Goal: Information Seeking & Learning: Learn about a topic

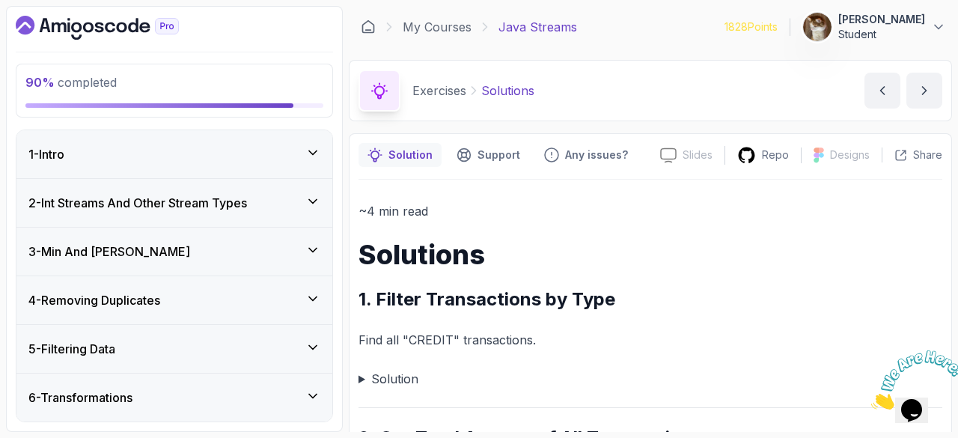
scroll to position [1885, 0]
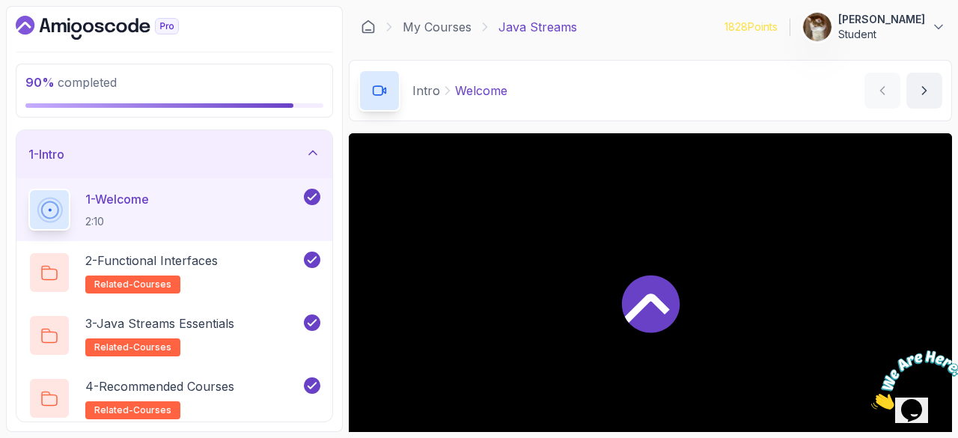
scroll to position [539, 0]
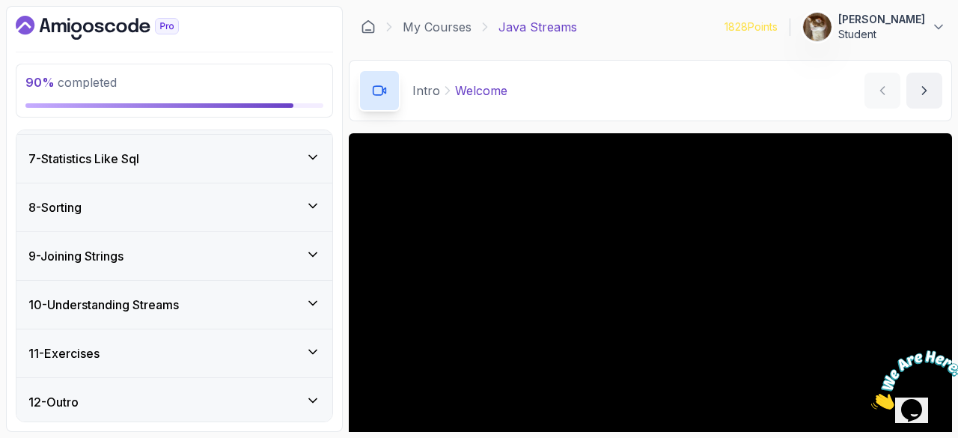
click at [124, 339] on div "11 - Exercises" at bounding box center [174, 353] width 316 height 48
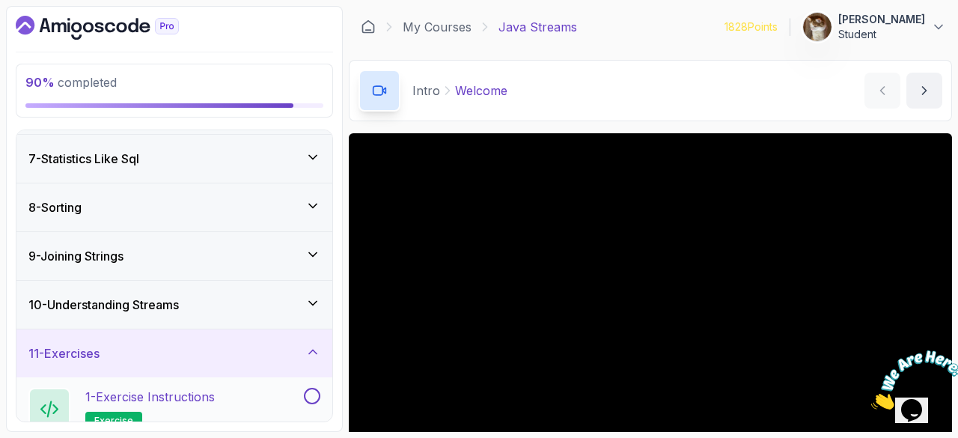
scroll to position [476, 0]
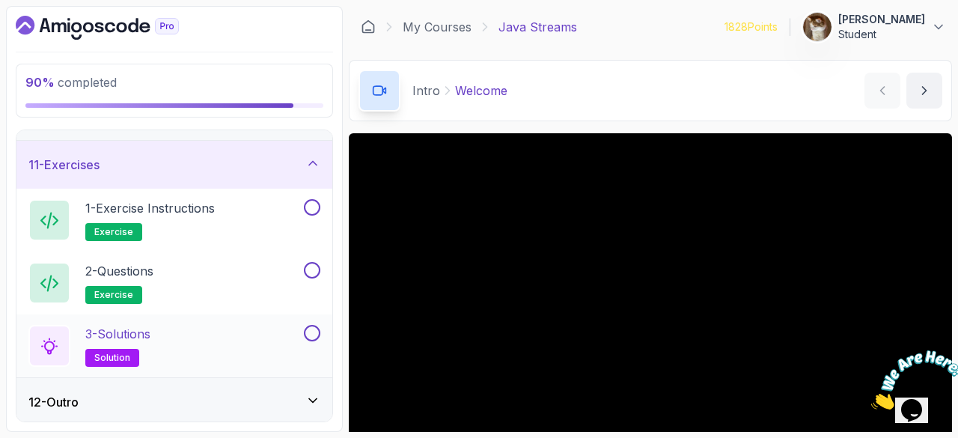
click at [115, 335] on p "3 - Solutions" at bounding box center [117, 334] width 65 height 18
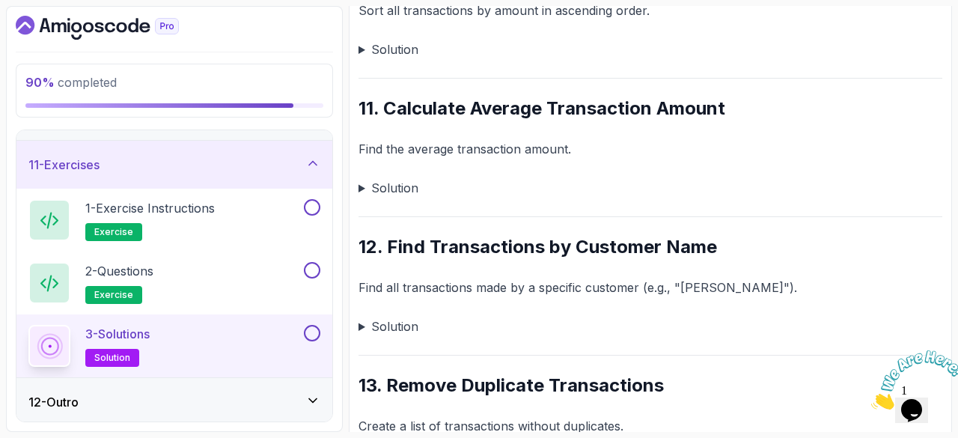
scroll to position [1592, 0]
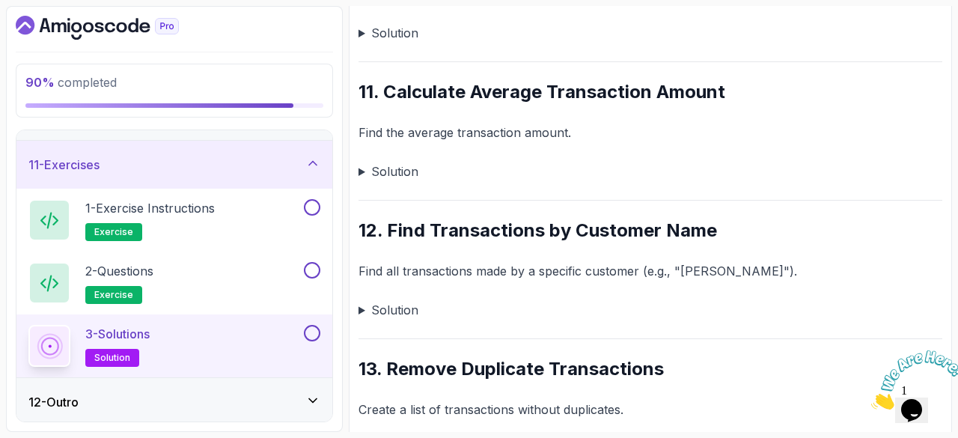
click at [365, 174] on summary "Solution" at bounding box center [651, 171] width 584 height 21
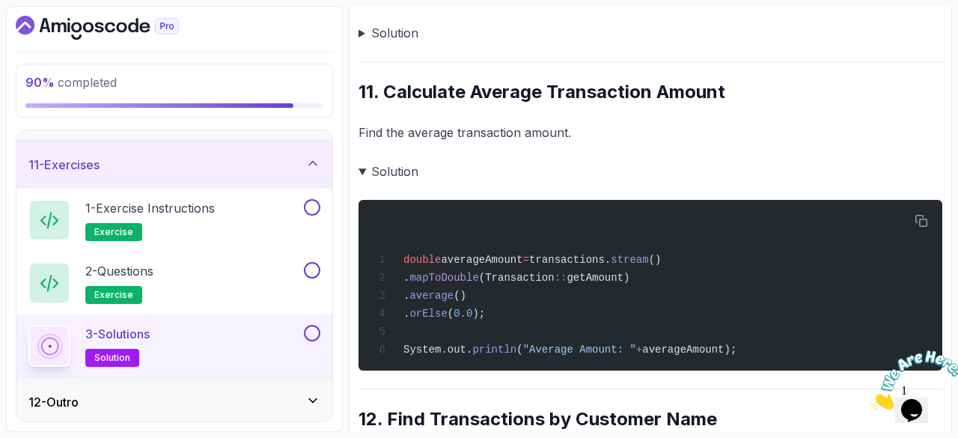
click at [360, 164] on summary "Solution" at bounding box center [651, 171] width 584 height 21
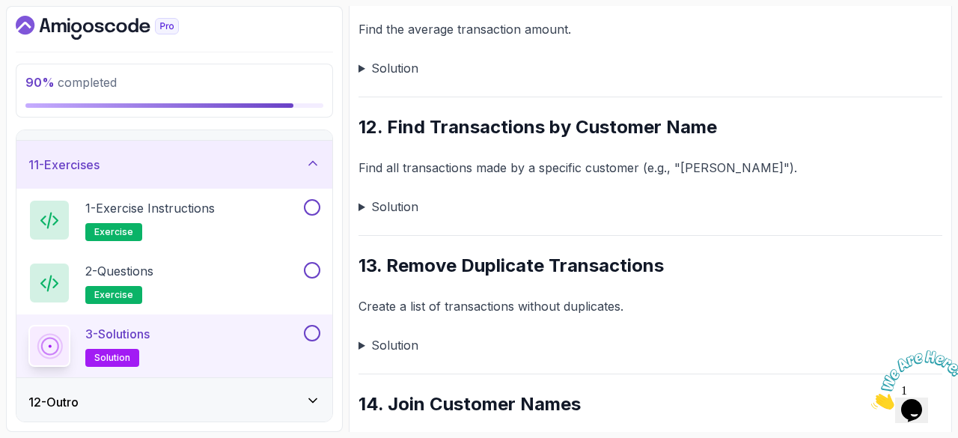
scroll to position [1693, 0]
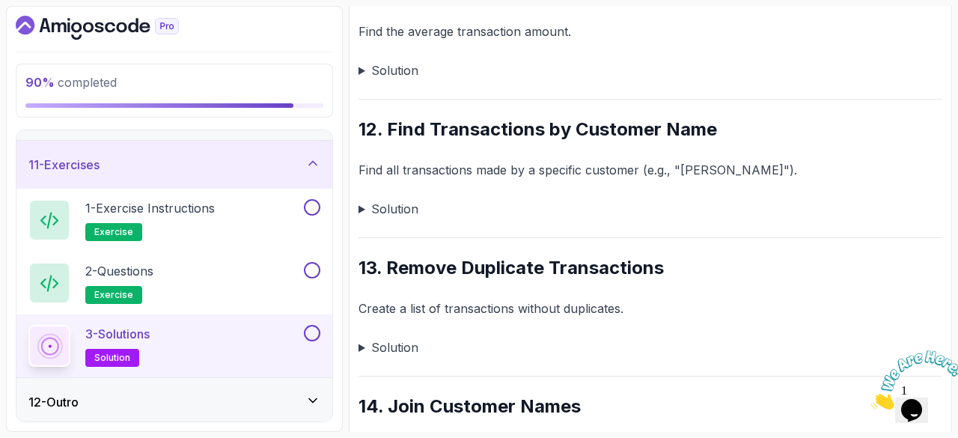
click at [478, 167] on p "Find all transactions made by a specific customer (e.g., "Alice")." at bounding box center [651, 169] width 584 height 21
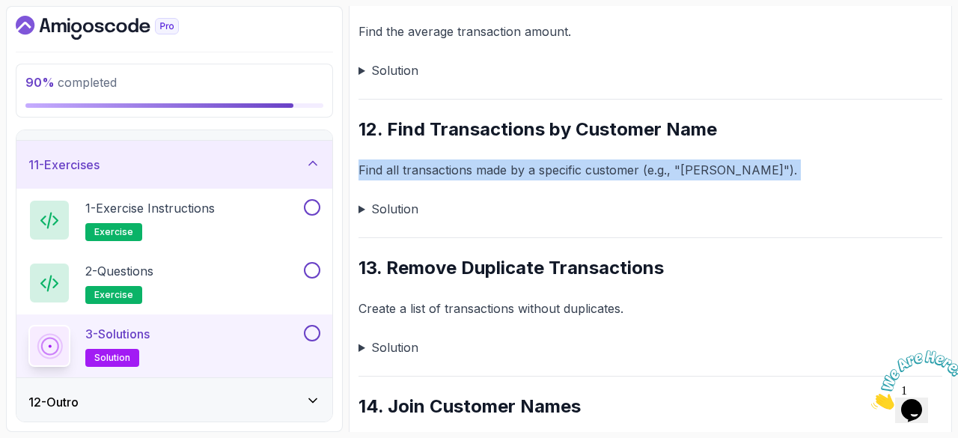
click at [478, 167] on p "Find all transactions made by a specific customer (e.g., "Alice")." at bounding box center [651, 169] width 584 height 21
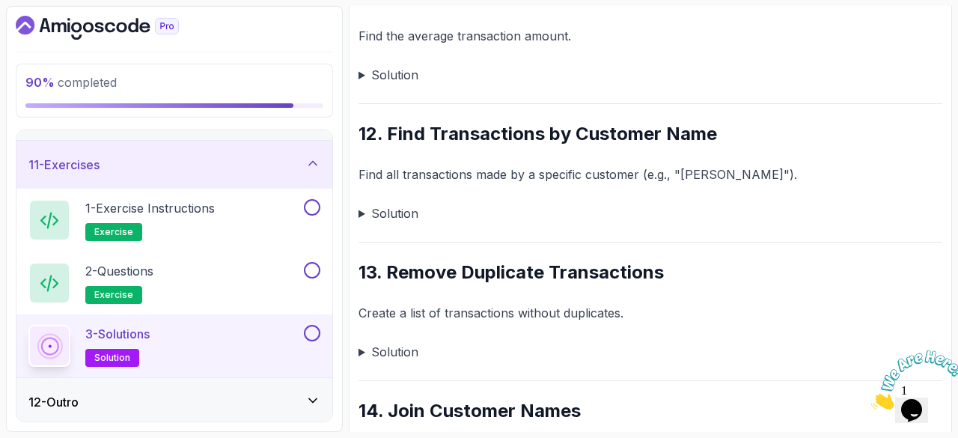
scroll to position [1689, 0]
click at [382, 213] on summary "Solution" at bounding box center [651, 212] width 584 height 21
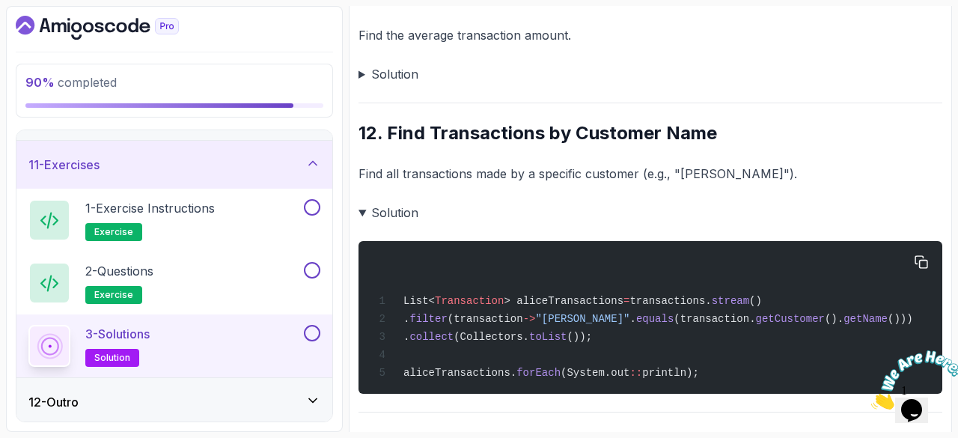
click at [454, 336] on span "collect" at bounding box center [431, 337] width 44 height 12
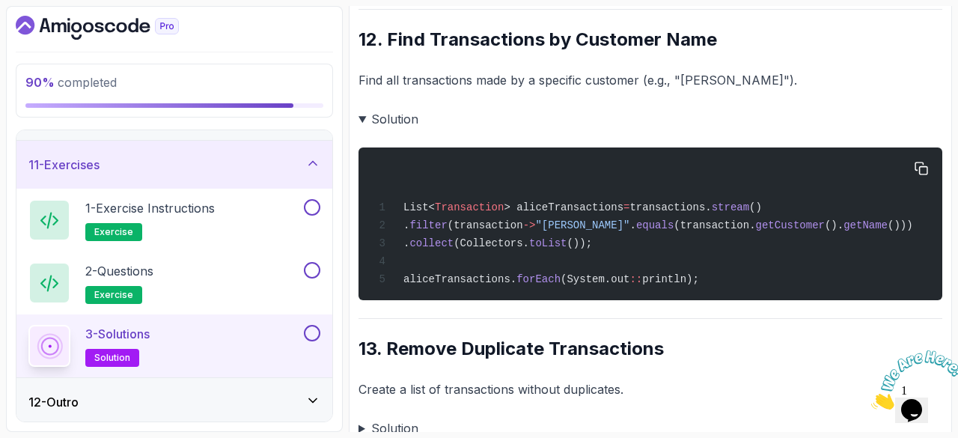
scroll to position [1781, 0]
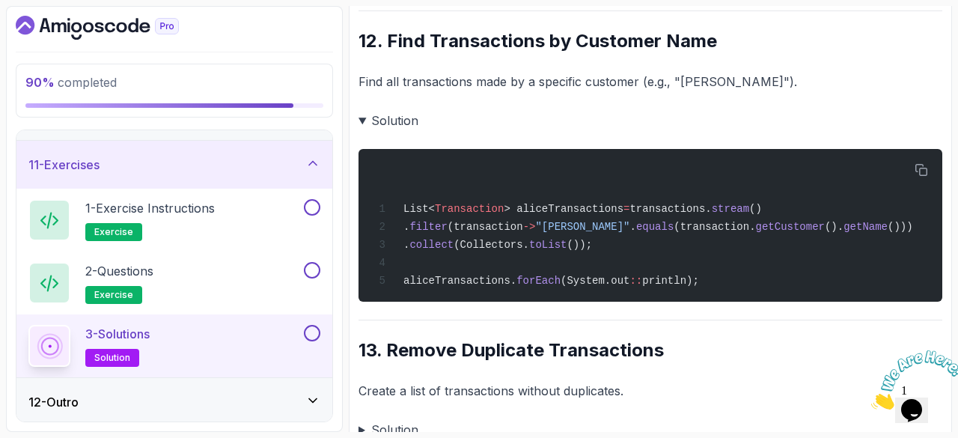
click at [871, 399] on icon "Close" at bounding box center [871, 405] width 0 height 13
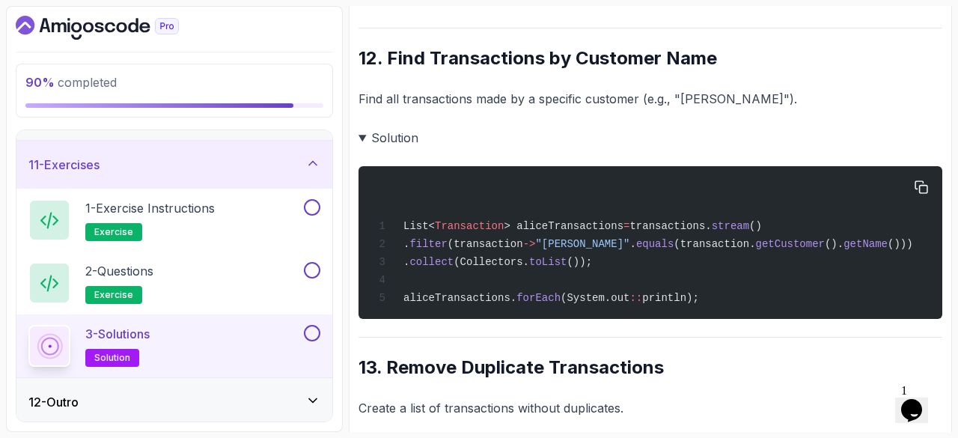
scroll to position [1763, 0]
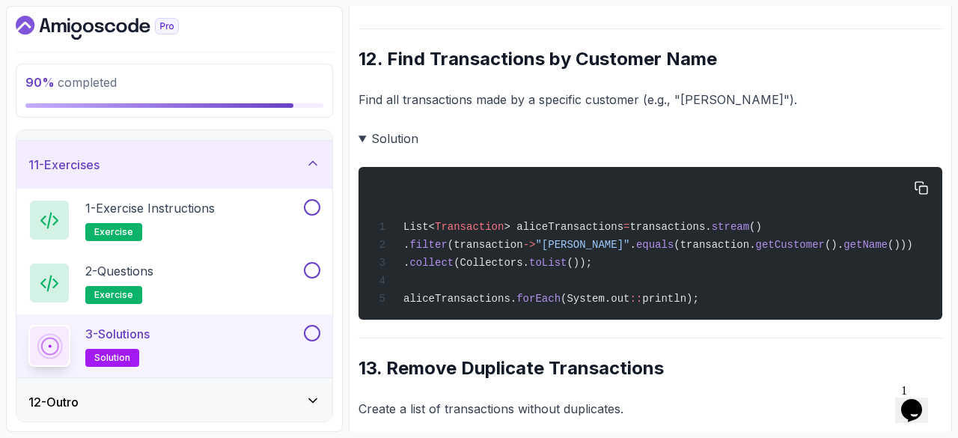
drag, startPoint x: 605, startPoint y: 260, endPoint x: 427, endPoint y: 243, distance: 178.3
click at [427, 243] on div "List< Transaction > aliceTransactions = transactions. stream () . filter (trans…" at bounding box center [650, 243] width 560 height 135
click at [602, 260] on div "List< Transaction > aliceTransactions = transactions. stream () . filter (trans…" at bounding box center [650, 243] width 560 height 135
drag, startPoint x: 602, startPoint y: 261, endPoint x: 424, endPoint y: 243, distance: 178.3
click at [424, 243] on div "List< Transaction > aliceTransactions = transactions. stream () . filter (trans…" at bounding box center [650, 243] width 560 height 135
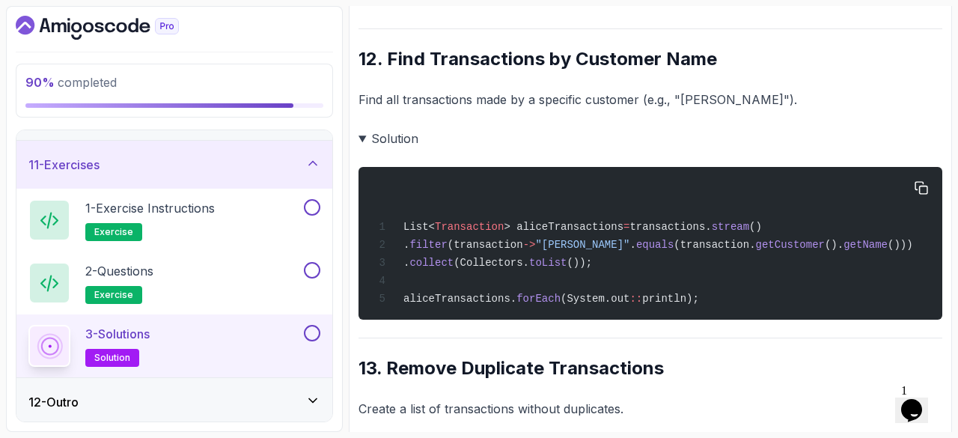
click at [632, 278] on div "List< Transaction > aliceTransactions = transactions. stream () . filter (trans…" at bounding box center [650, 243] width 560 height 135
drag, startPoint x: 606, startPoint y: 269, endPoint x: 425, endPoint y: 249, distance: 182.2
click at [425, 249] on div "List< Transaction > aliceTransactions = transactions. stream () . filter (trans…" at bounding box center [650, 243] width 560 height 135
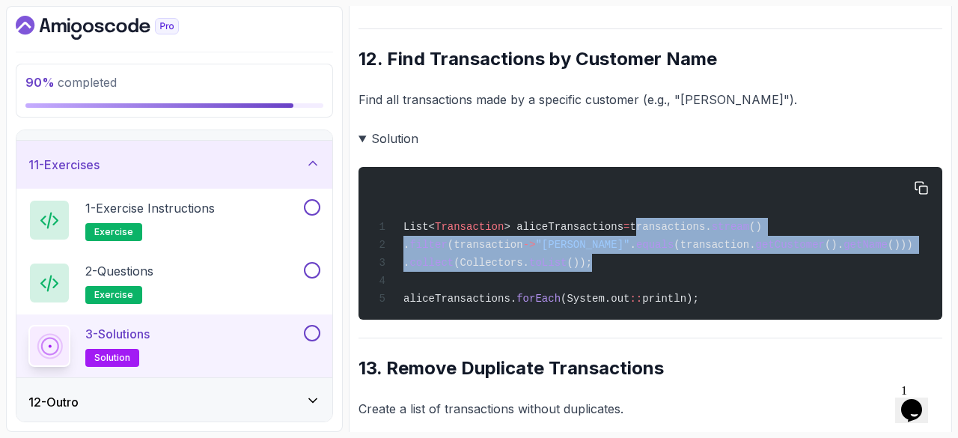
drag, startPoint x: 600, startPoint y: 263, endPoint x: 623, endPoint y: 225, distance: 43.6
click at [623, 225] on div "List< Transaction > aliceTransactions = transactions. stream () . filter (trans…" at bounding box center [650, 243] width 560 height 135
copy code "transactions. stream () . filter (transaction -> "Alice" . equals (transaction.…"
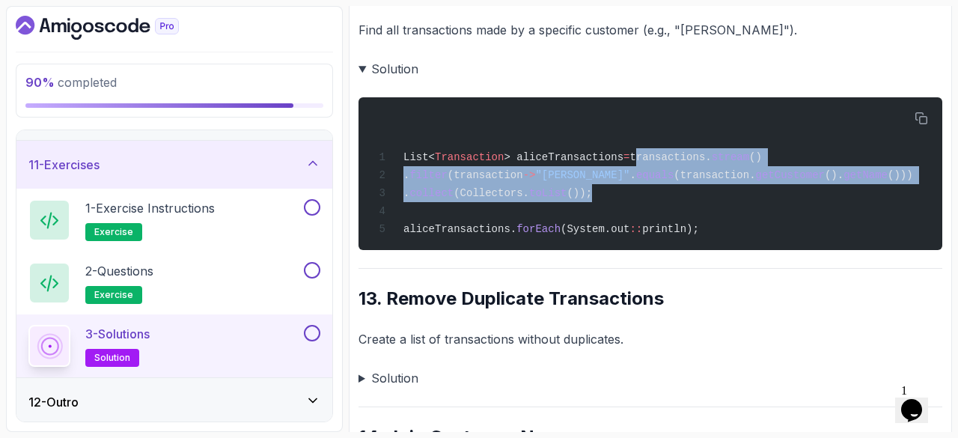
scroll to position [1846, 0]
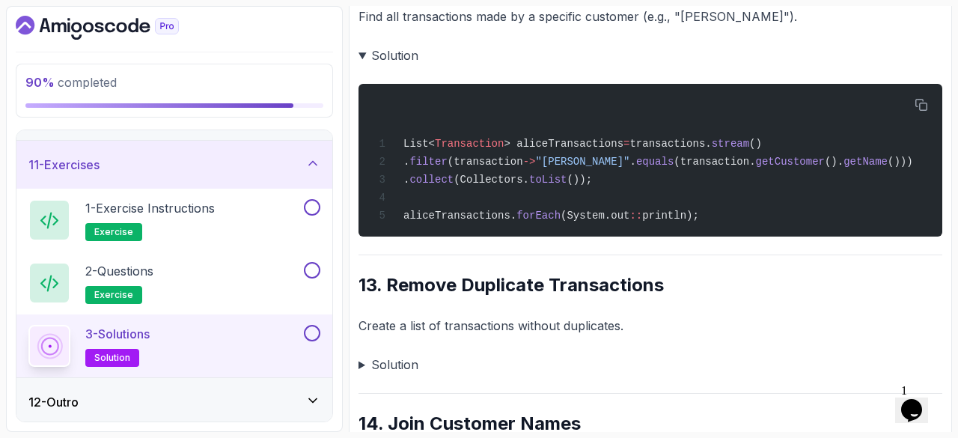
click at [364, 367] on summary "Solution" at bounding box center [651, 364] width 584 height 21
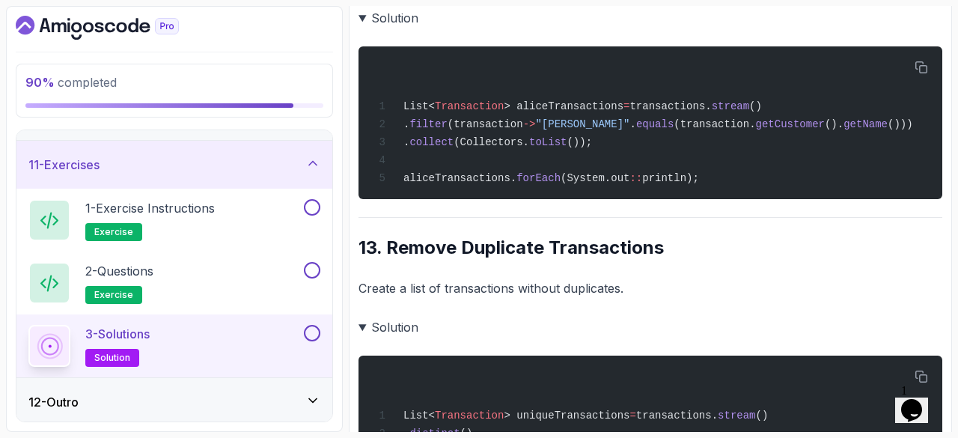
scroll to position [1886, 0]
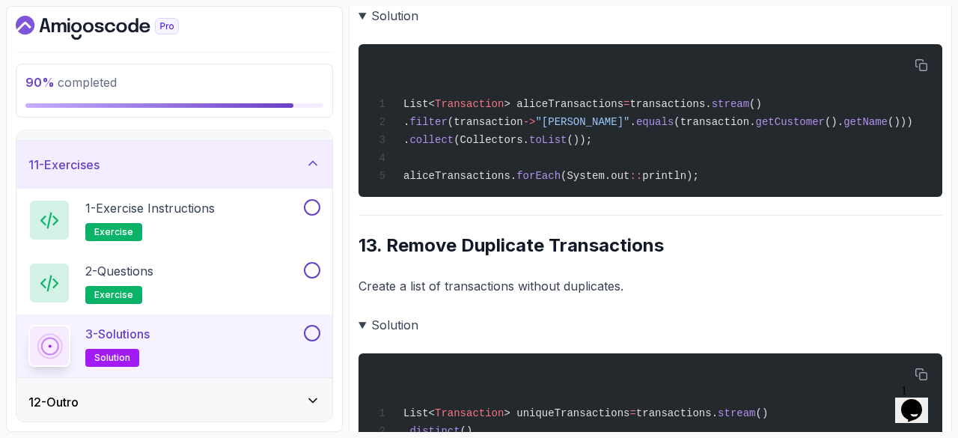
click at [363, 321] on summary "Solution" at bounding box center [651, 324] width 584 height 21
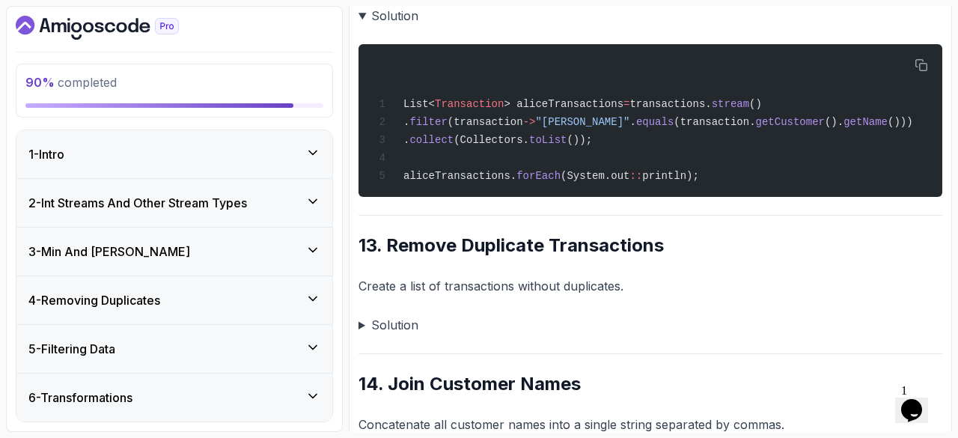
scroll to position [96, 0]
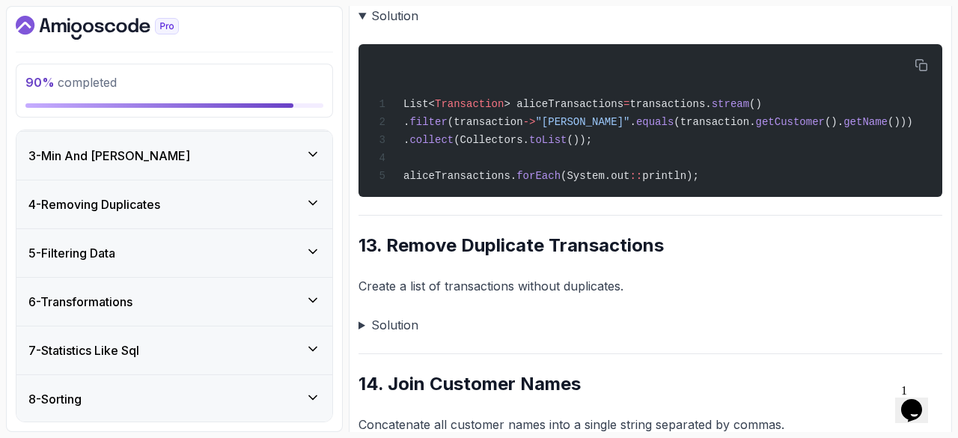
click at [123, 219] on div "4 - Removing Duplicates" at bounding box center [174, 204] width 316 height 48
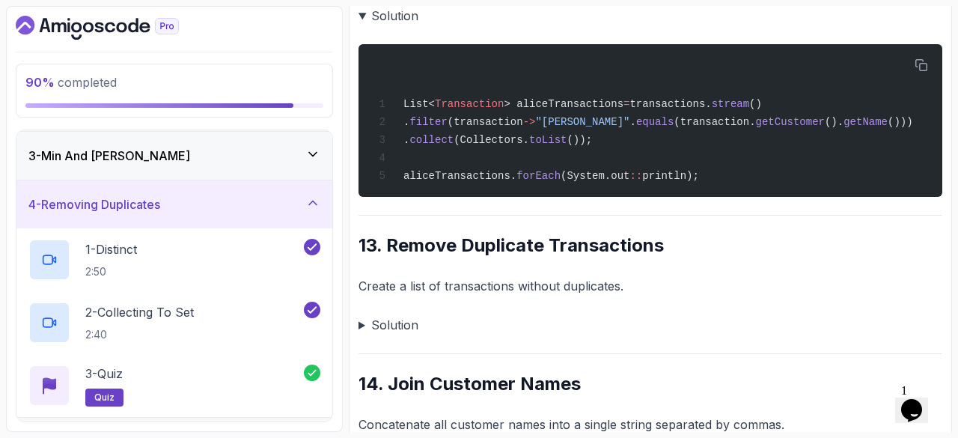
click at [196, 210] on div "4 - Removing Duplicates" at bounding box center [174, 204] width 292 height 18
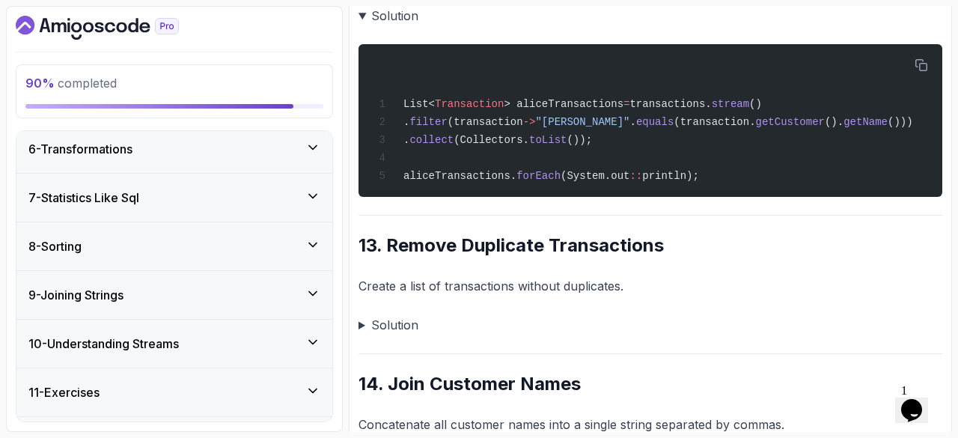
scroll to position [287, 0]
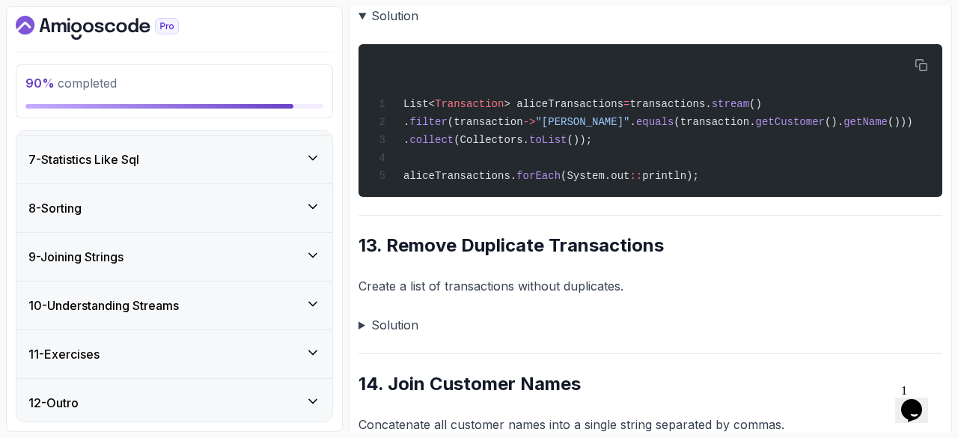
click at [91, 345] on h3 "11 - Exercises" at bounding box center [63, 354] width 71 height 18
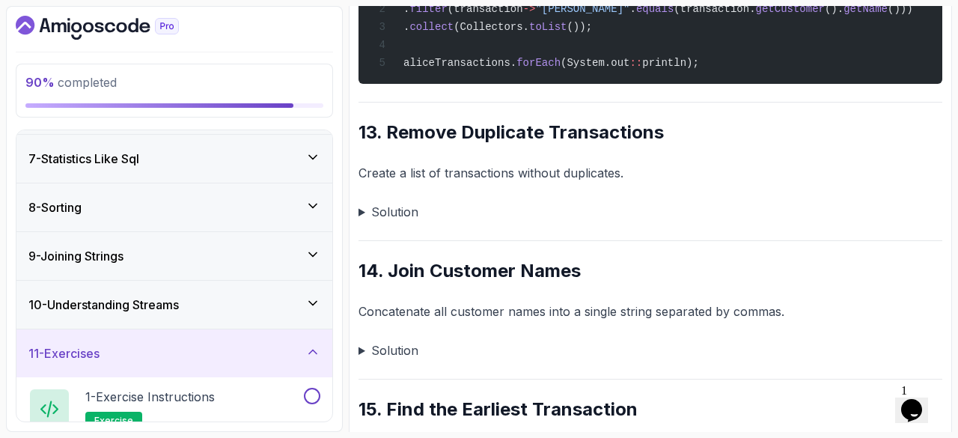
scroll to position [476, 0]
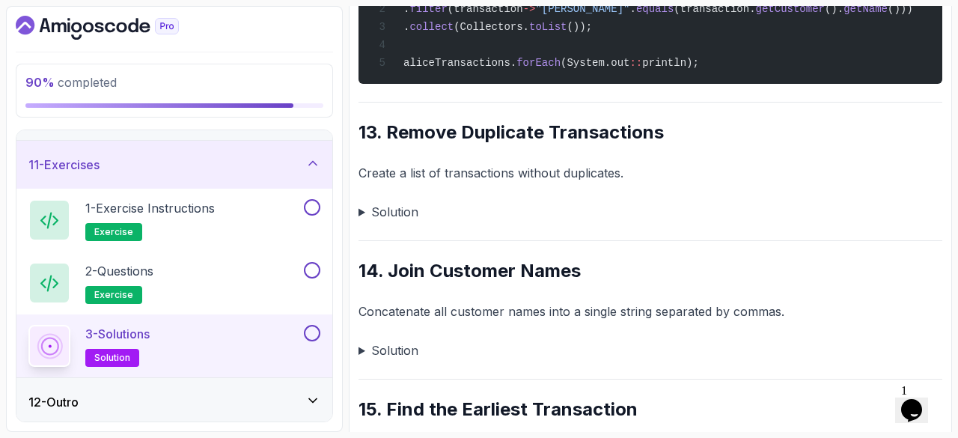
click at [363, 207] on summary "Solution" at bounding box center [651, 211] width 584 height 21
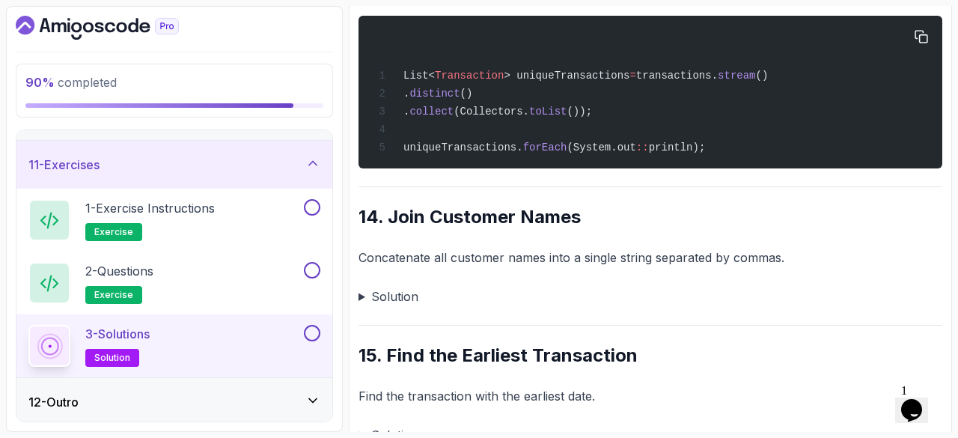
scroll to position [2225, 0]
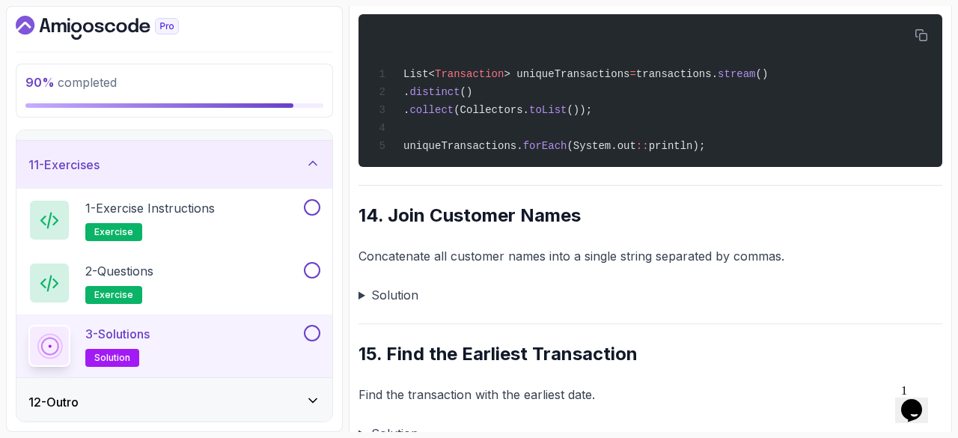
click at [361, 298] on summary "Solution" at bounding box center [651, 294] width 584 height 21
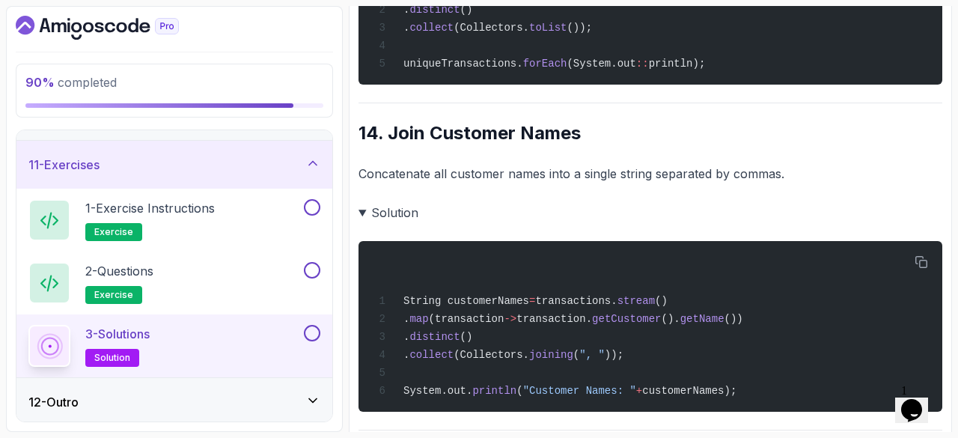
scroll to position [2308, 0]
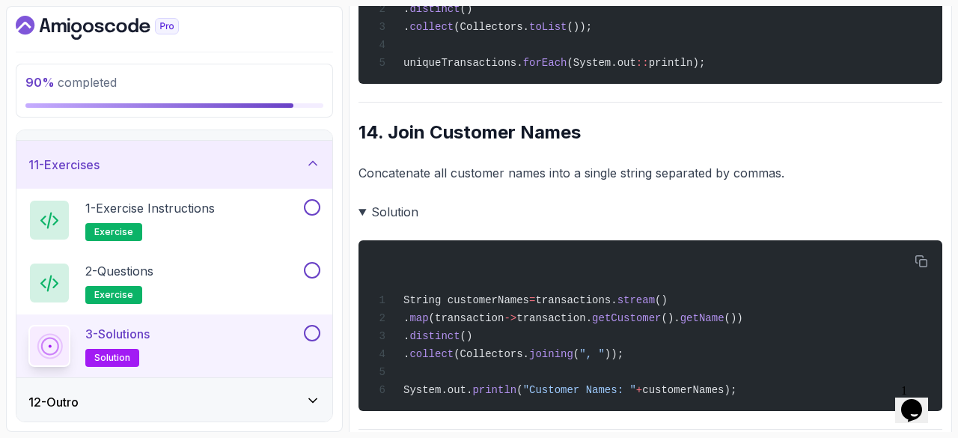
click at [370, 210] on summary "Solution" at bounding box center [651, 211] width 584 height 21
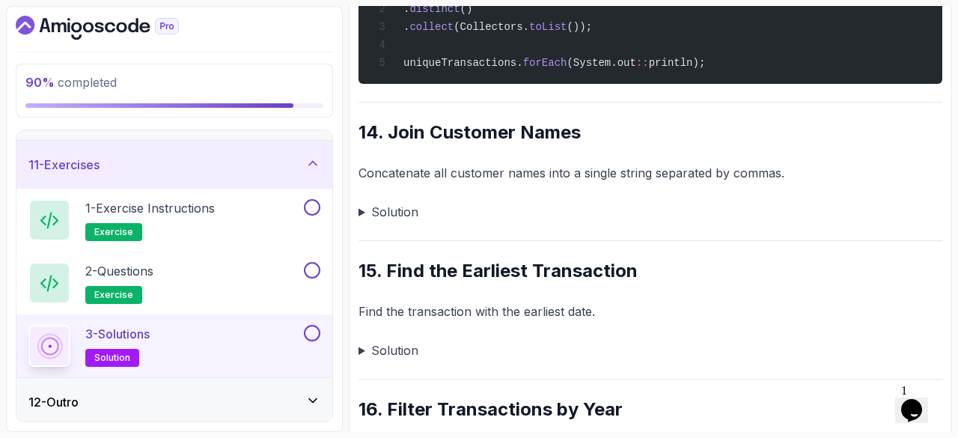
click at [370, 210] on summary "Solution" at bounding box center [651, 211] width 584 height 21
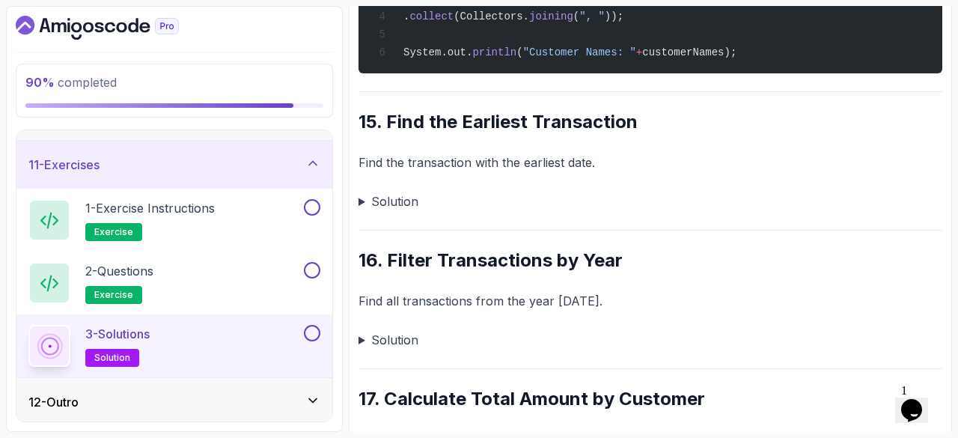
scroll to position [2644, 0]
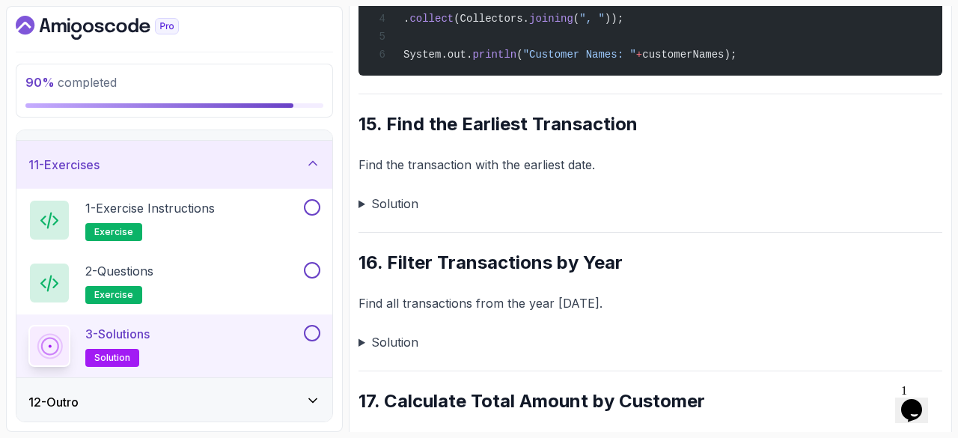
click at [458, 174] on p "Find the transaction with the earliest date." at bounding box center [651, 164] width 584 height 21
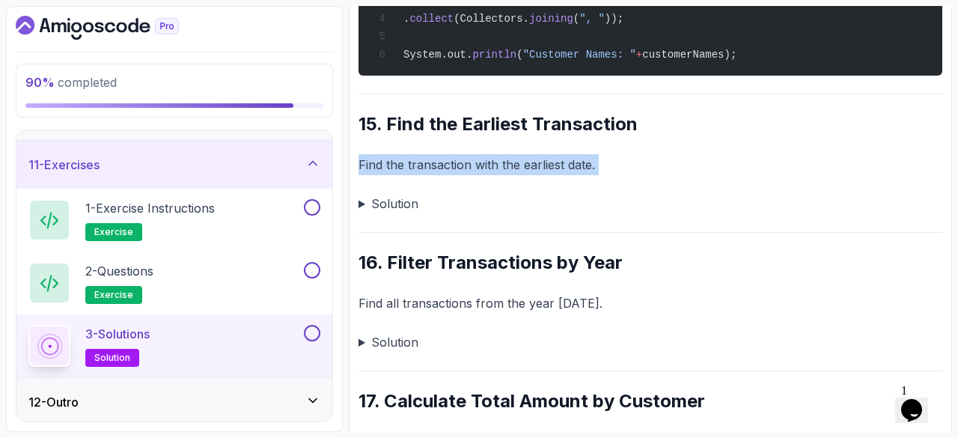
click at [458, 174] on p "Find the transaction with the earliest date." at bounding box center [651, 164] width 584 height 21
click at [366, 212] on summary "Solution" at bounding box center [651, 203] width 584 height 21
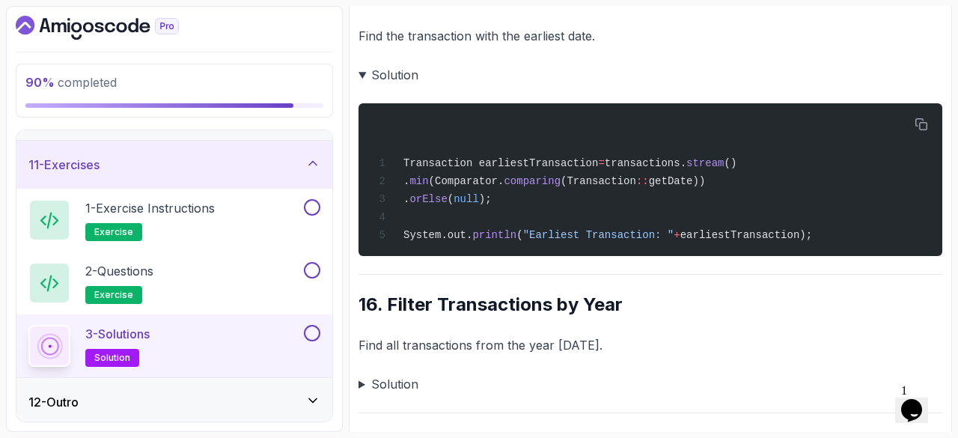
scroll to position [2772, 0]
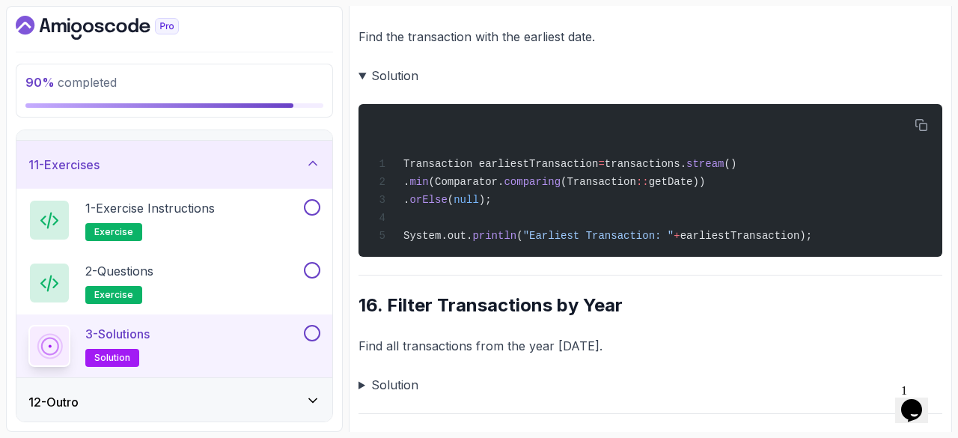
click at [364, 391] on summary "Solution" at bounding box center [651, 384] width 584 height 21
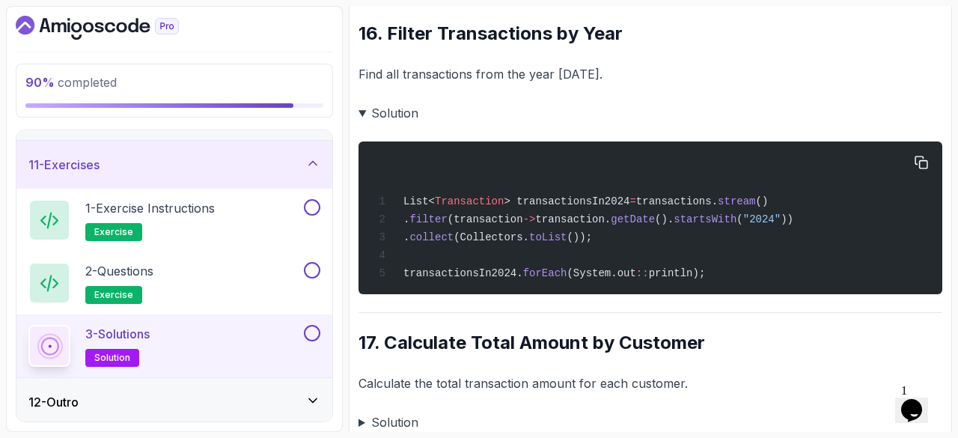
scroll to position [3094, 0]
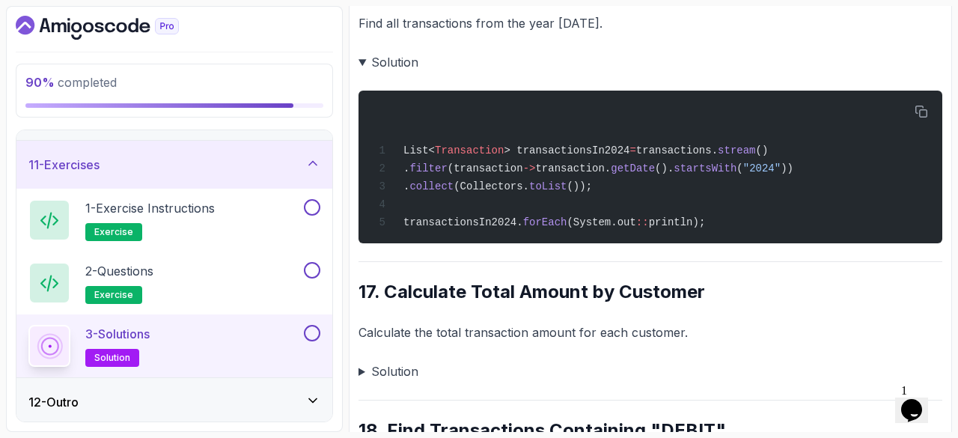
click at [380, 343] on p "Calculate the total transaction amount for each customer." at bounding box center [651, 332] width 584 height 21
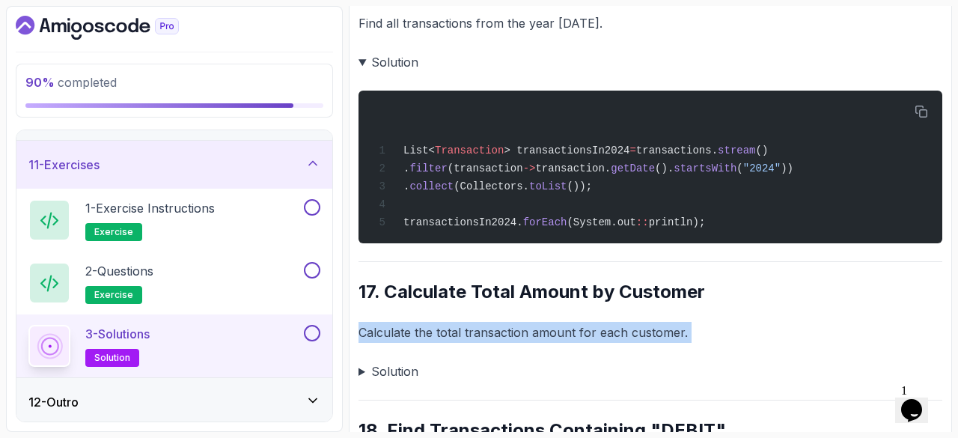
click at [380, 343] on p "Calculate the total transaction amount for each customer." at bounding box center [651, 332] width 584 height 21
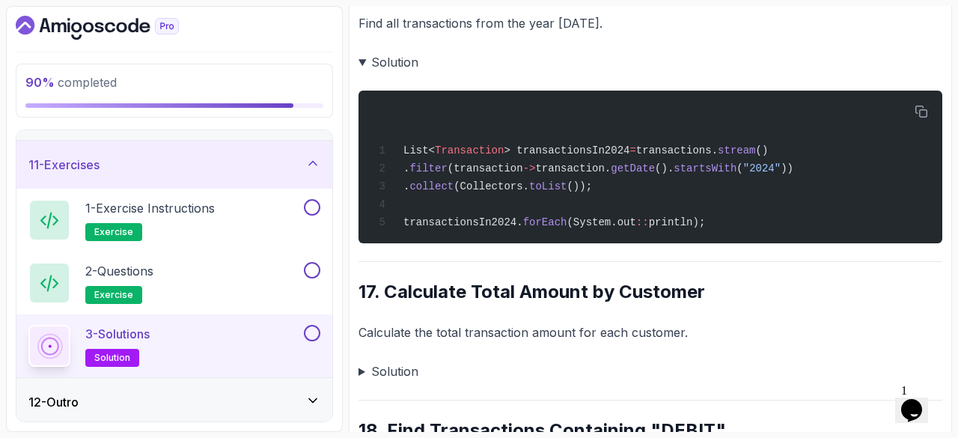
click at [696, 299] on h2 "17. Calculate Total Amount by Customer" at bounding box center [651, 292] width 584 height 24
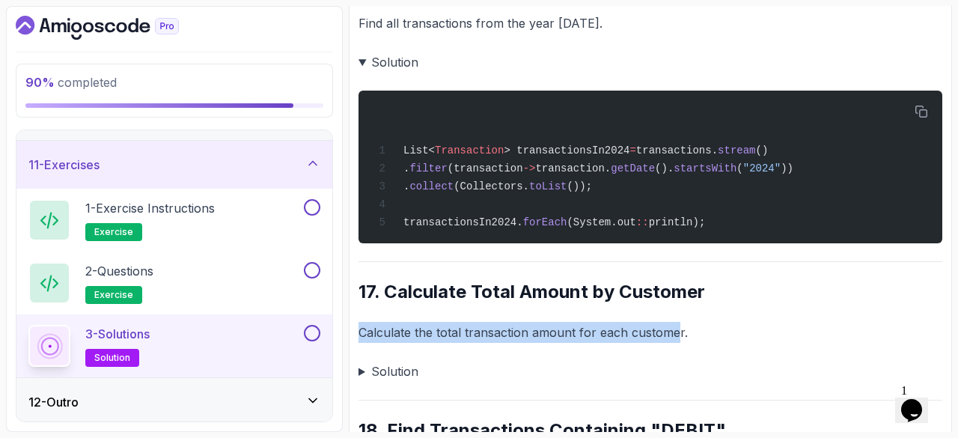
drag, startPoint x: 677, startPoint y: 330, endPoint x: 350, endPoint y: 329, distance: 326.3
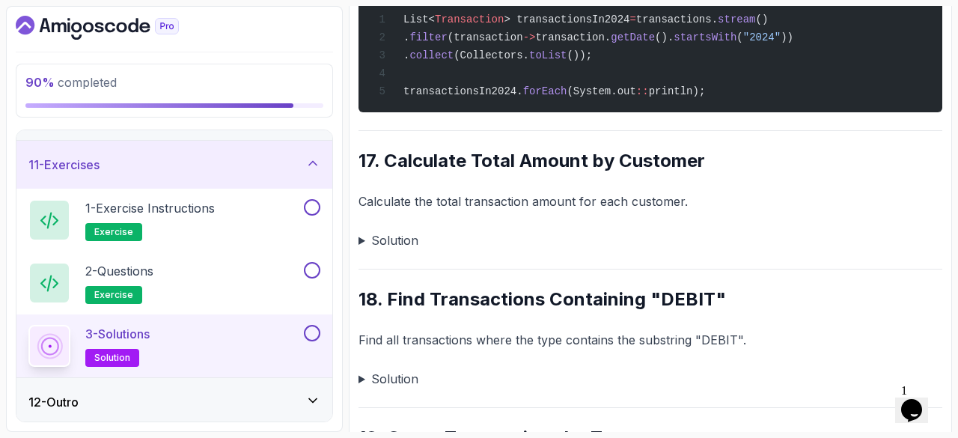
scroll to position [3230, 0]
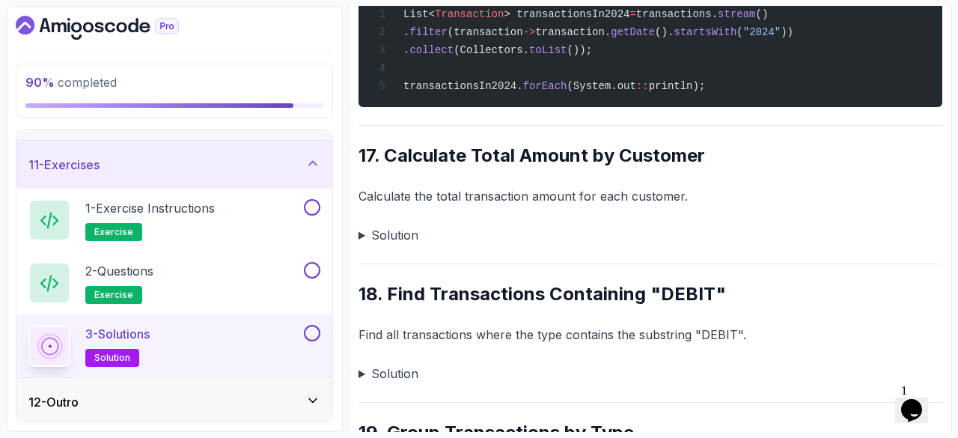
click at [359, 245] on summary "Solution" at bounding box center [651, 235] width 584 height 21
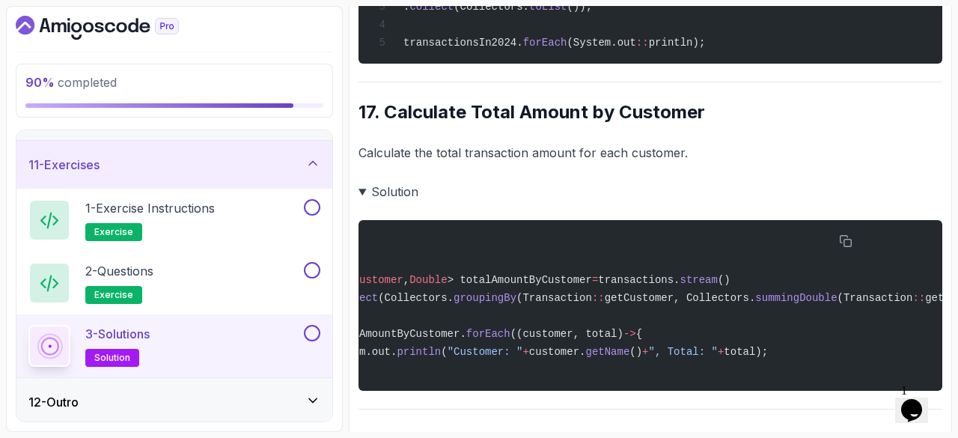
scroll to position [0, 0]
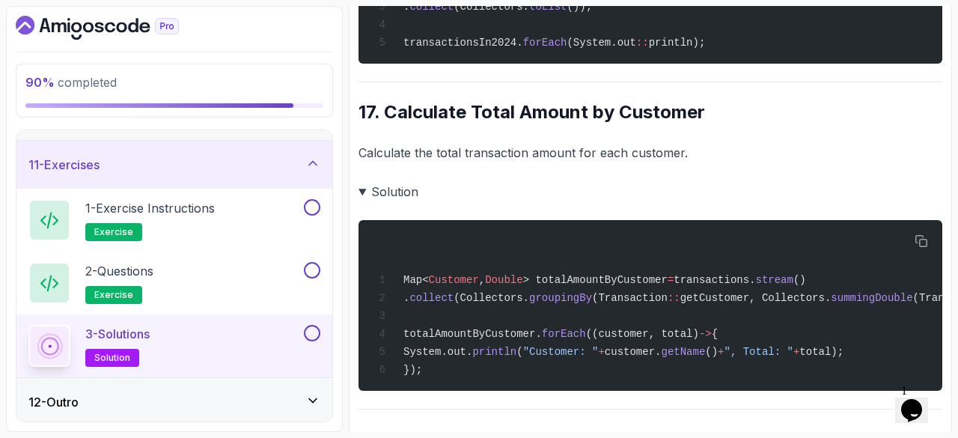
click at [361, 201] on summary "Solution" at bounding box center [651, 191] width 584 height 21
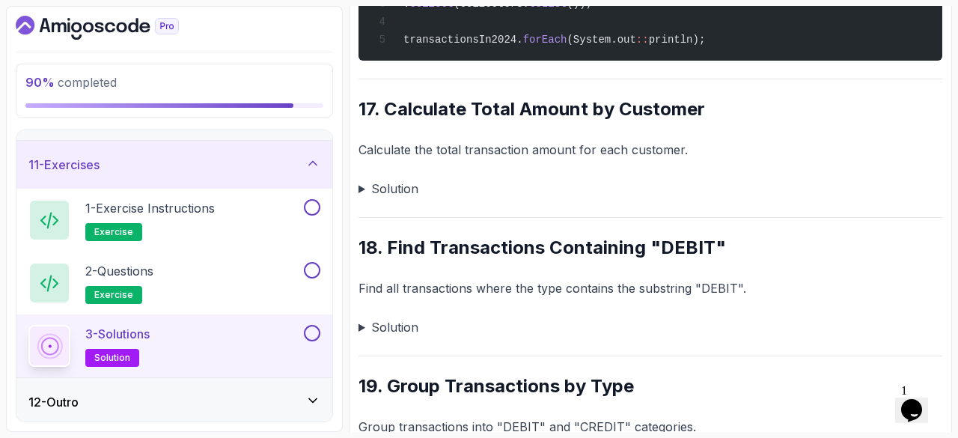
scroll to position [3277, 0]
click at [376, 155] on p "Calculate the total transaction amount for each customer." at bounding box center [651, 149] width 584 height 21
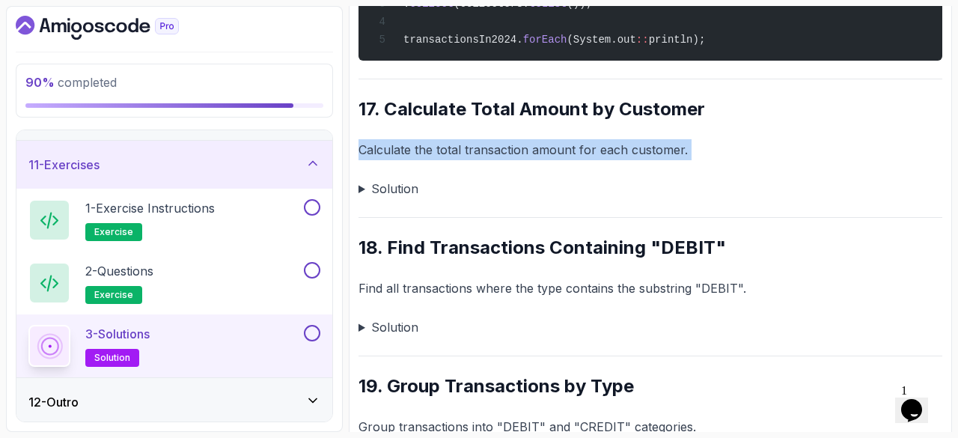
drag, startPoint x: 376, startPoint y: 155, endPoint x: 686, endPoint y: 136, distance: 310.4
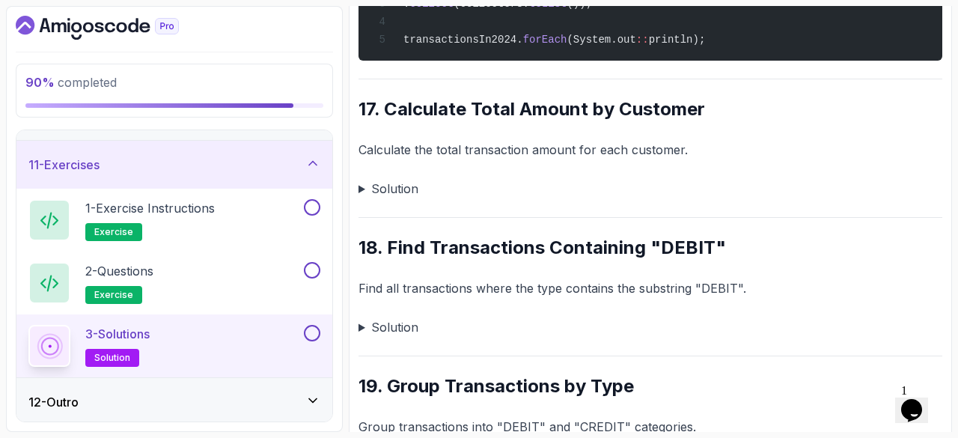
click at [466, 199] on summary "Solution" at bounding box center [651, 188] width 584 height 21
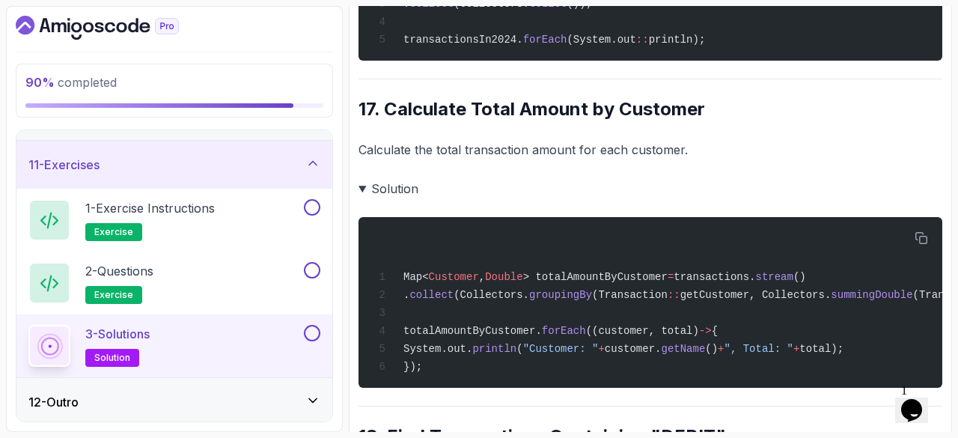
click at [375, 199] on summary "Solution" at bounding box center [651, 188] width 584 height 21
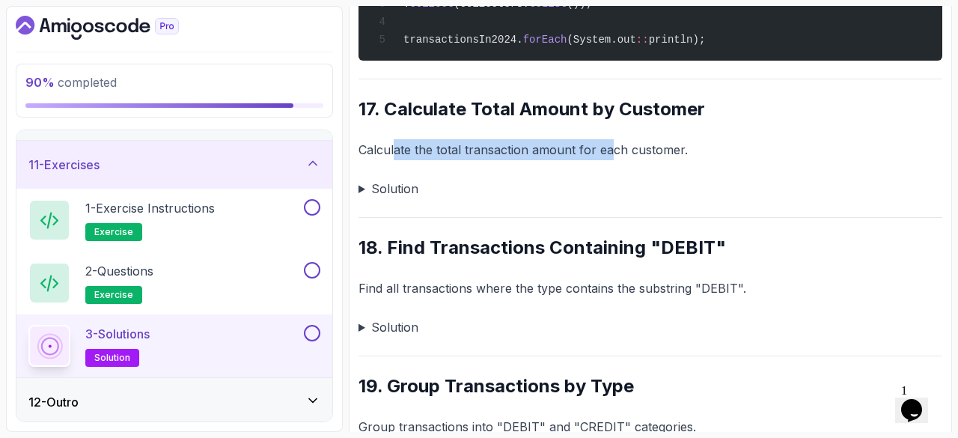
drag, startPoint x: 392, startPoint y: 159, endPoint x: 607, endPoint y: 159, distance: 214.8
click at [607, 159] on p "Calculate the total transaction amount for each customer." at bounding box center [651, 149] width 584 height 21
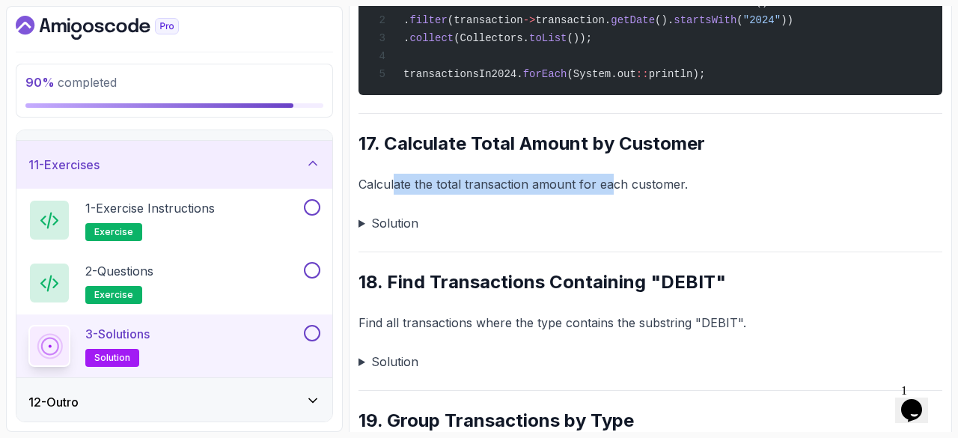
scroll to position [3251, 0]
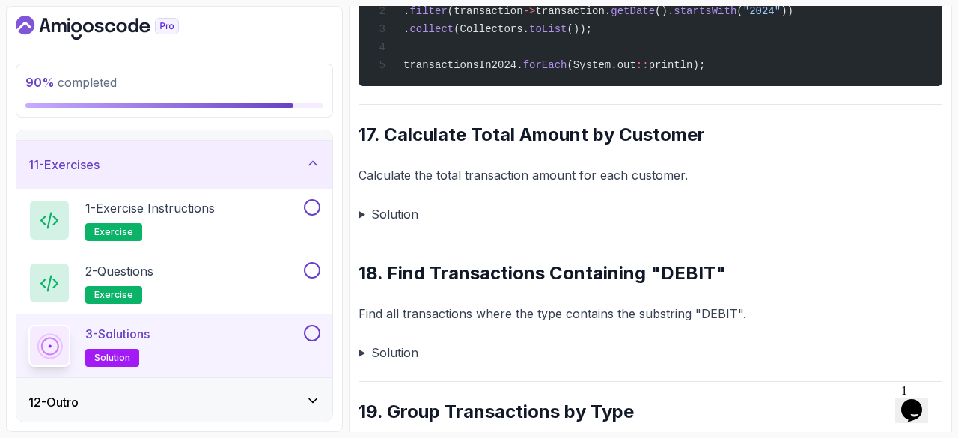
click at [452, 185] on p "Calculate the total transaction amount for each customer." at bounding box center [651, 175] width 584 height 21
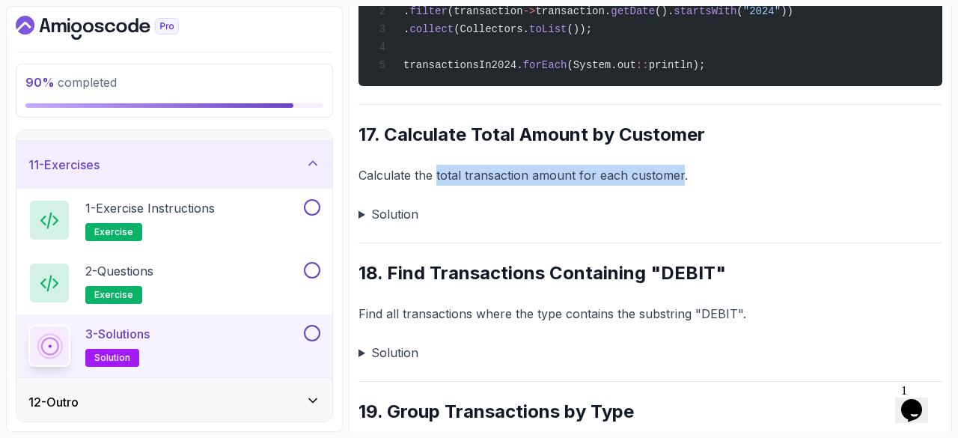
drag, startPoint x: 452, startPoint y: 185, endPoint x: 647, endPoint y: 192, distance: 194.7
click at [647, 186] on p "Calculate the total transaction amount for each customer." at bounding box center [651, 175] width 584 height 21
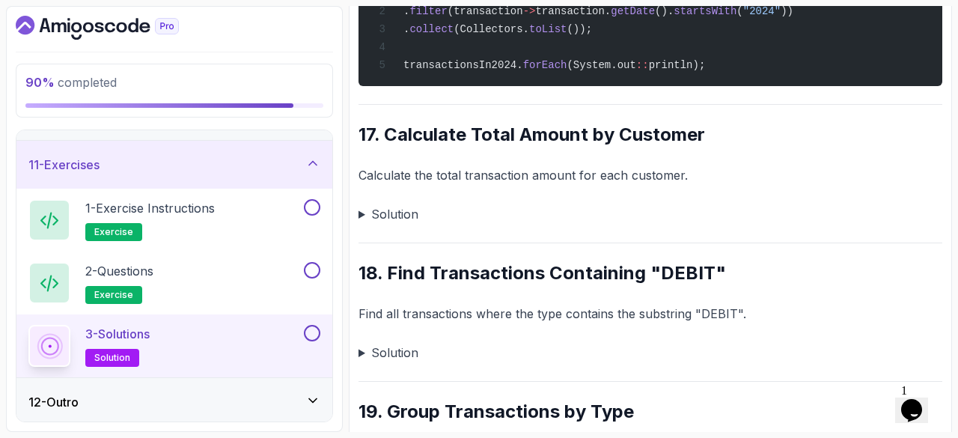
click at [374, 223] on summary "Solution" at bounding box center [651, 214] width 584 height 21
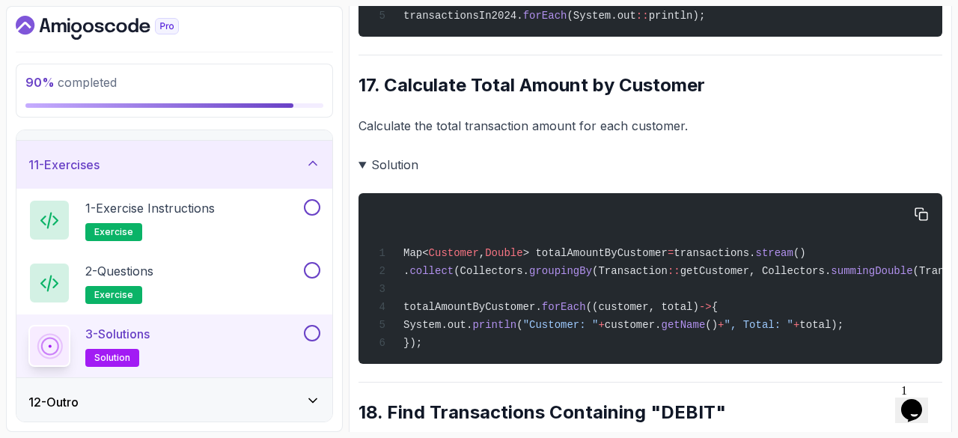
scroll to position [3301, 0]
drag, startPoint x: 394, startPoint y: 320, endPoint x: 862, endPoint y: 341, distance: 469.0
click at [862, 341] on code "Map< Customer , Double > totalAmountByCustomer = transactions. stream () . coll…" at bounding box center [727, 298] width 709 height 102
copy code "totalAmountByCustomer. forEach ((customer, total) -> { System.out. println ( "C…"
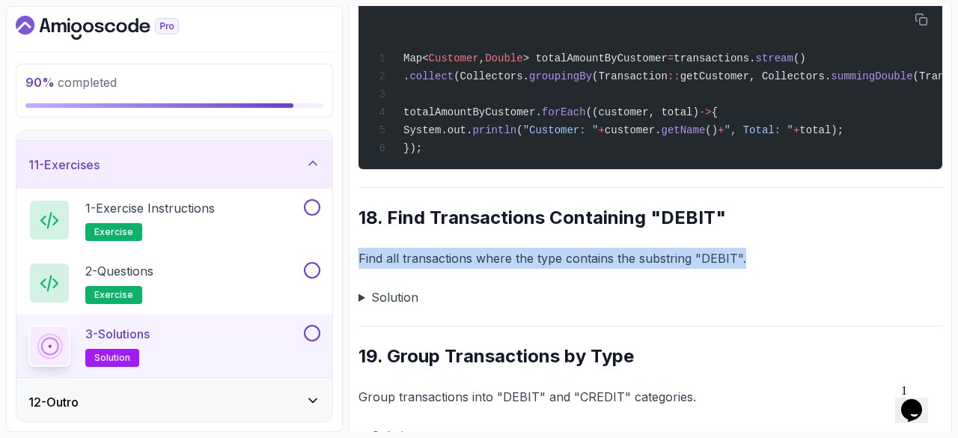
drag, startPoint x: 354, startPoint y: 288, endPoint x: 752, endPoint y: 286, distance: 398.2
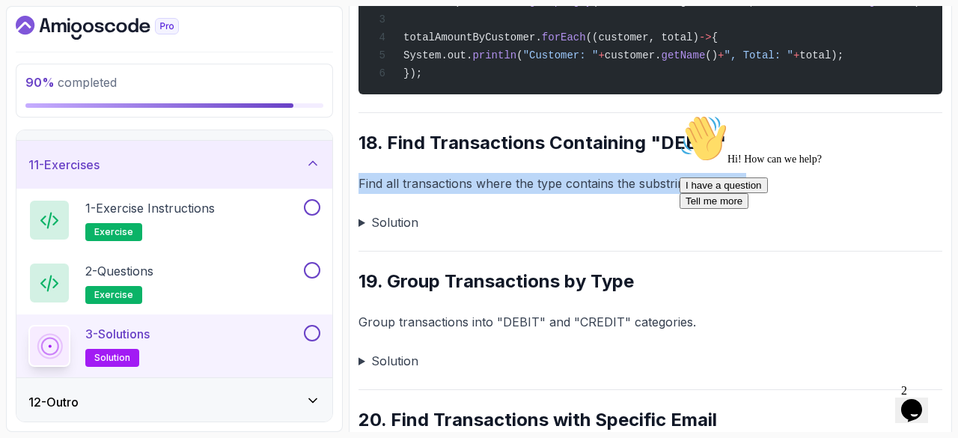
scroll to position [3573, 0]
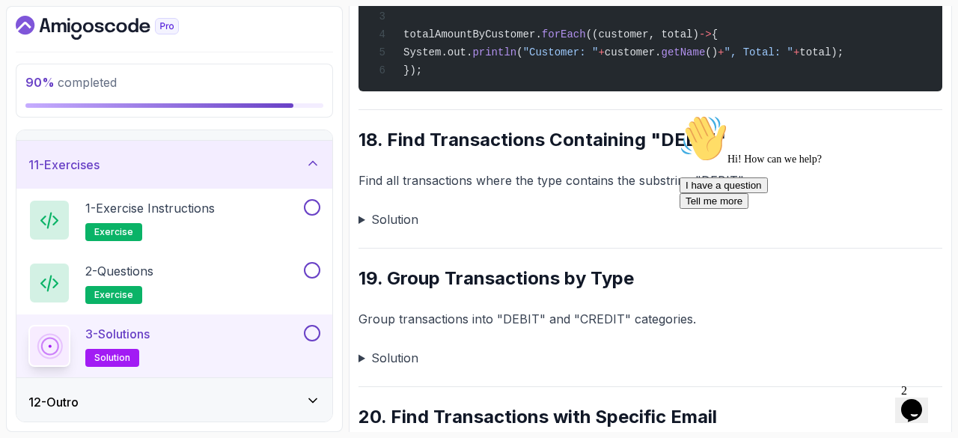
click at [359, 230] on summary "Solution" at bounding box center [651, 219] width 584 height 21
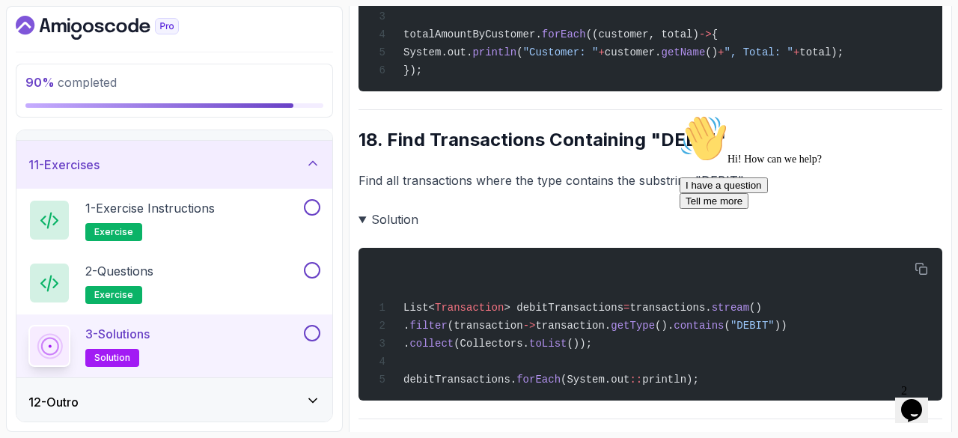
click at [359, 230] on summary "Solution" at bounding box center [651, 219] width 584 height 21
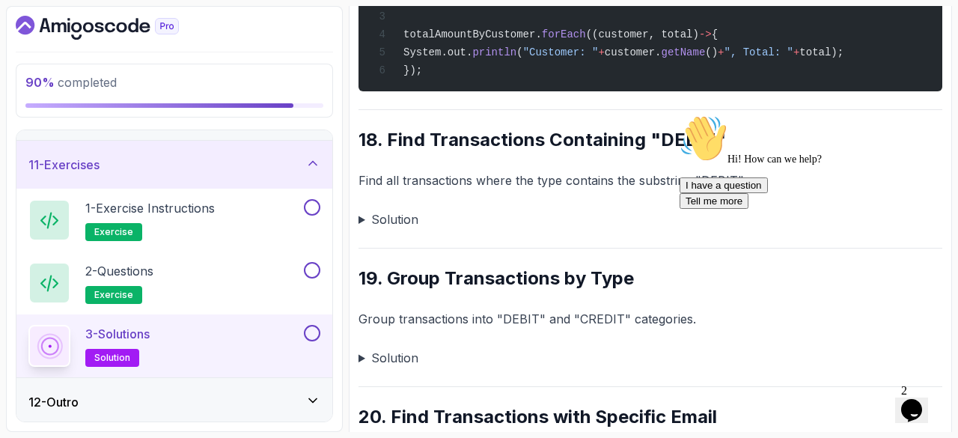
click at [362, 230] on summary "Solution" at bounding box center [651, 219] width 584 height 21
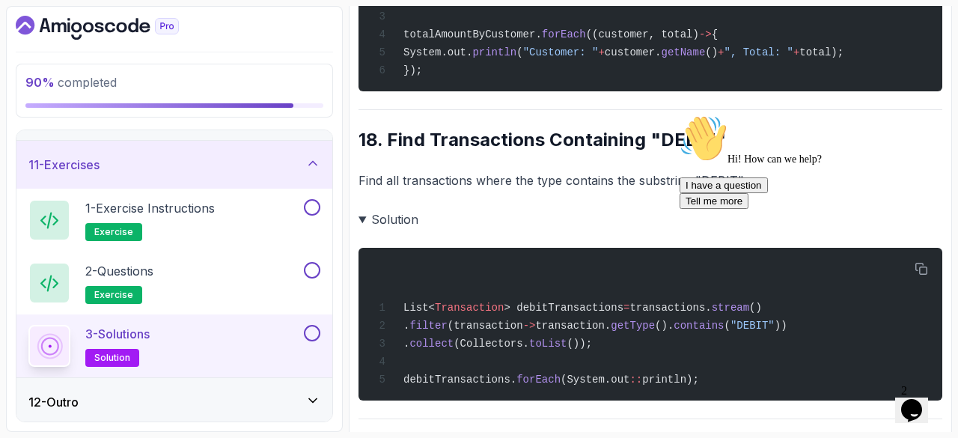
click at [367, 230] on summary "Solution" at bounding box center [651, 219] width 584 height 21
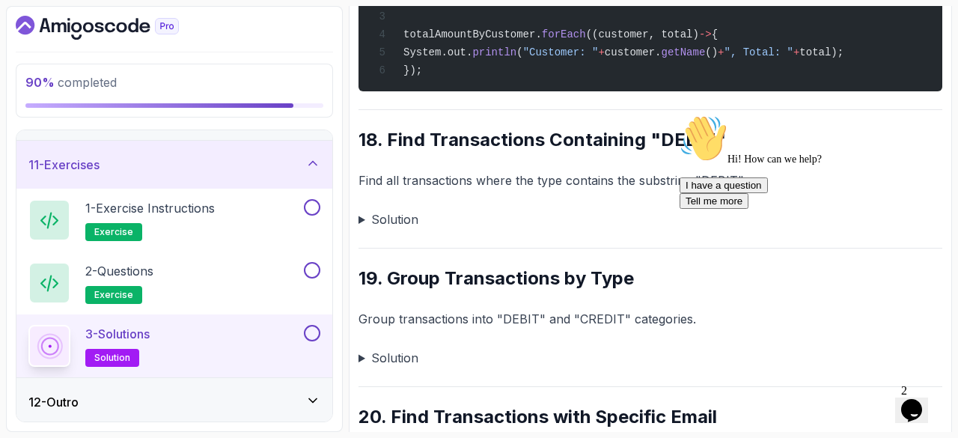
scroll to position [3645, 0]
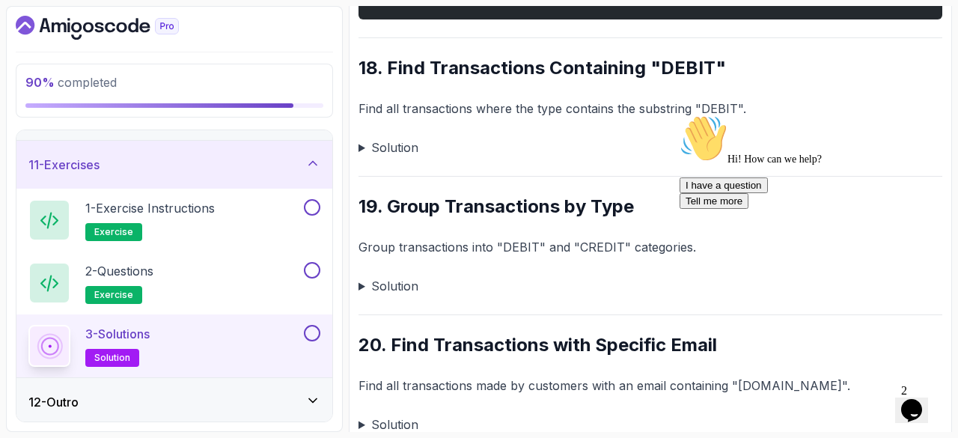
click at [365, 296] on summary "Solution" at bounding box center [651, 285] width 584 height 21
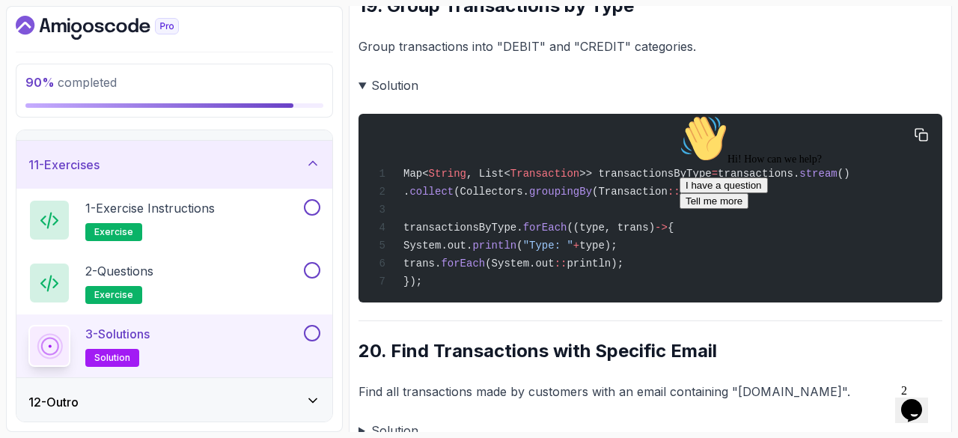
scroll to position [3910, 0]
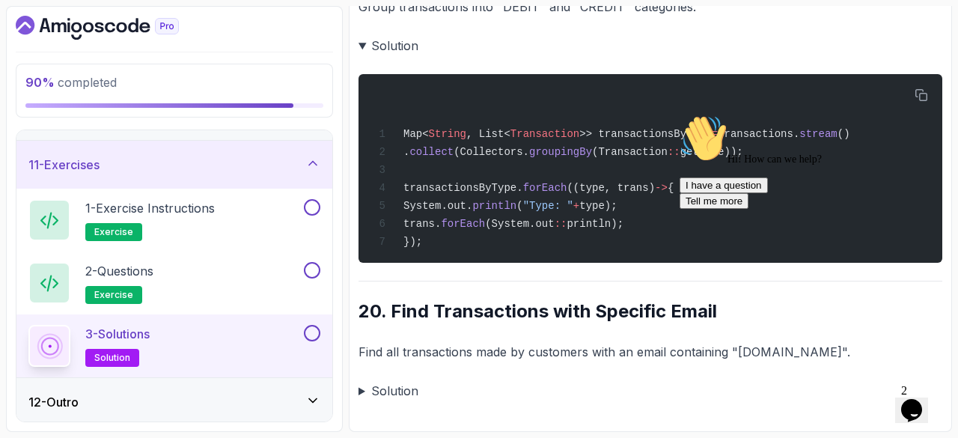
click at [680, 115] on icon "Chat attention grabber" at bounding box center [680, 115] width 0 height 0
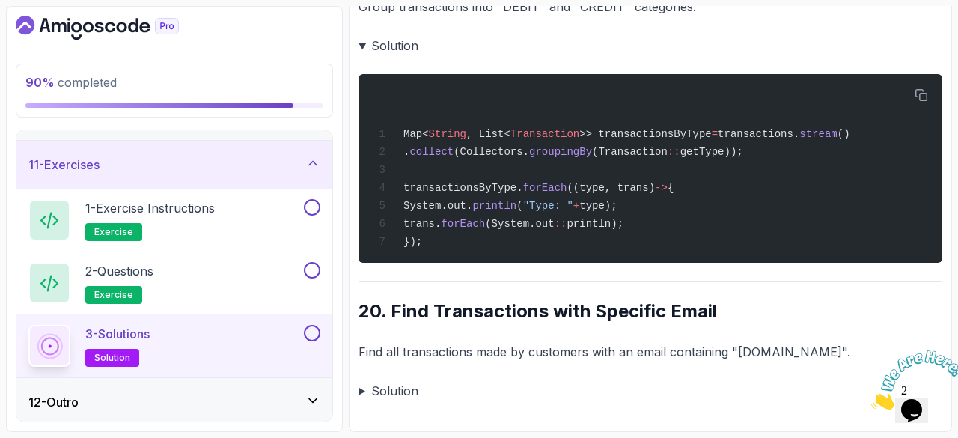
click at [871, 399] on icon "Close" at bounding box center [871, 405] width 0 height 13
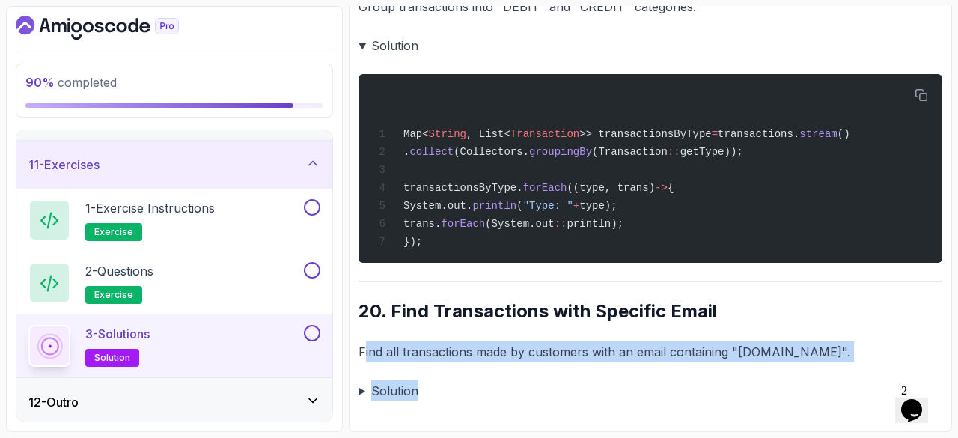
drag, startPoint x: 366, startPoint y: 362, endPoint x: 647, endPoint y: 381, distance: 281.4
click at [639, 382] on summary "Solution" at bounding box center [651, 390] width 584 height 21
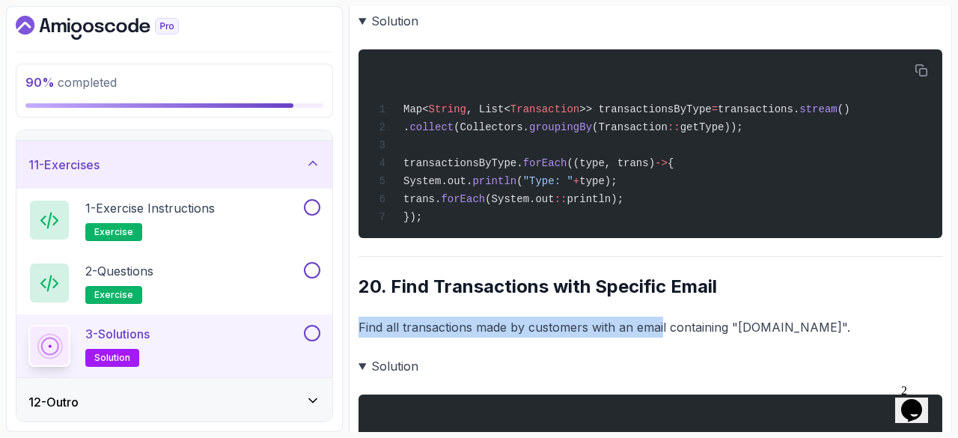
drag, startPoint x: 361, startPoint y: 351, endPoint x: 662, endPoint y: 352, distance: 300.9
click at [662, 338] on p "Find all transactions made by customers with an email containing "example.com"." at bounding box center [651, 327] width 584 height 21
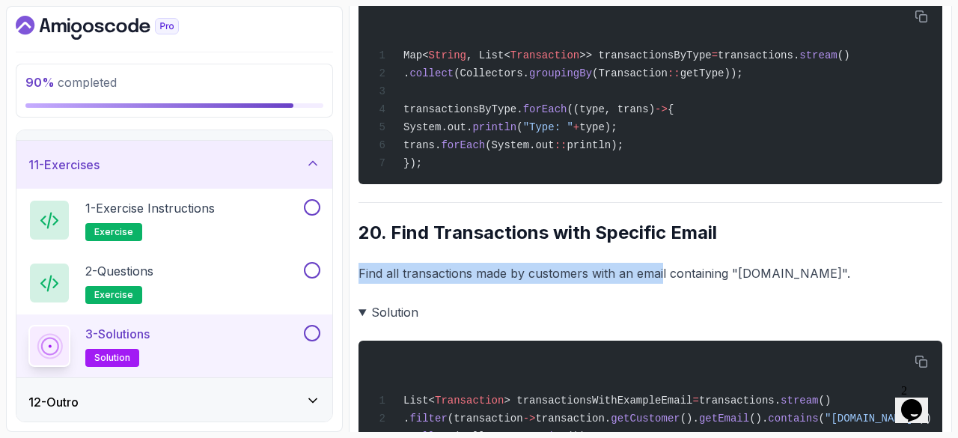
scroll to position [3977, 0]
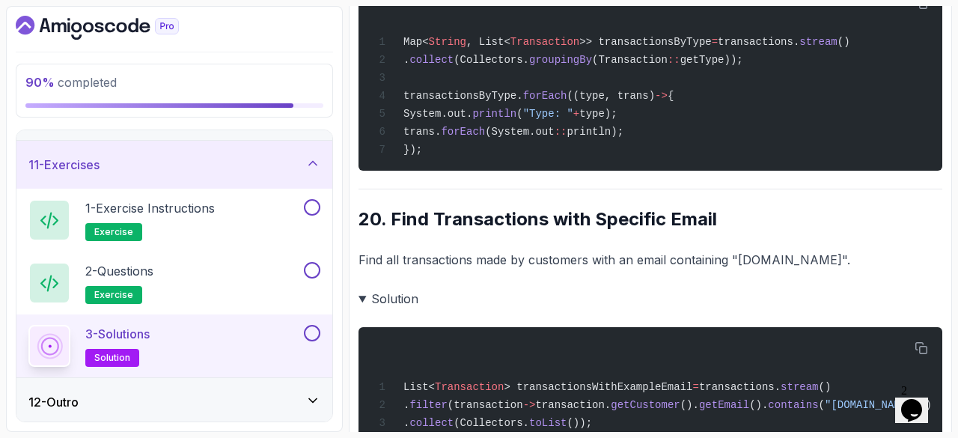
click at [686, 270] on p "Find all transactions made by customers with an email containing "example.com"." at bounding box center [651, 259] width 584 height 21
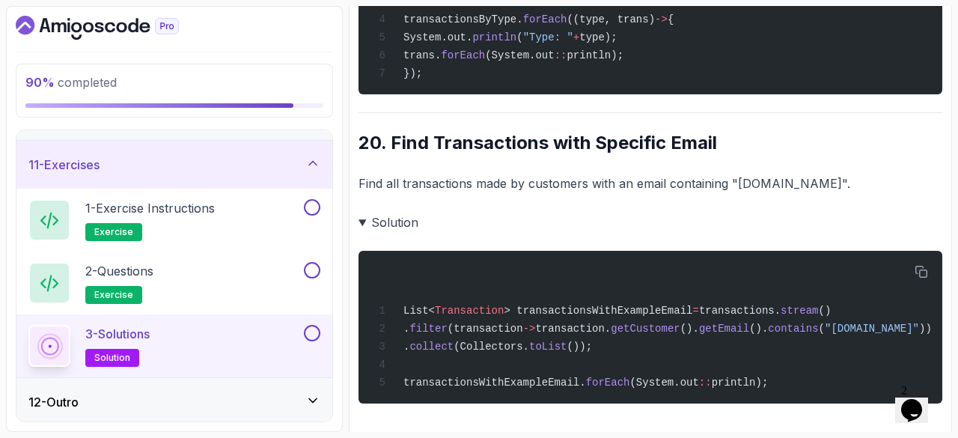
click at [364, 233] on summary "Solution" at bounding box center [651, 222] width 584 height 21
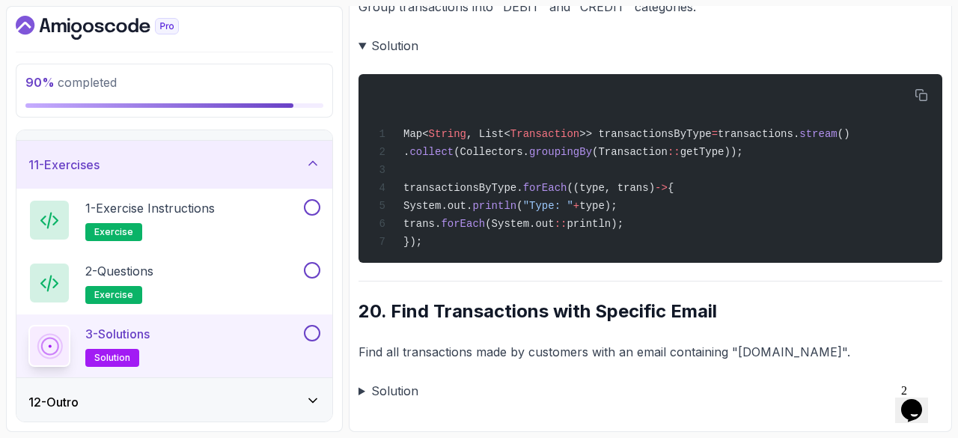
scroll to position [3910, 0]
click at [362, 391] on summary "Solution" at bounding box center [651, 390] width 584 height 21
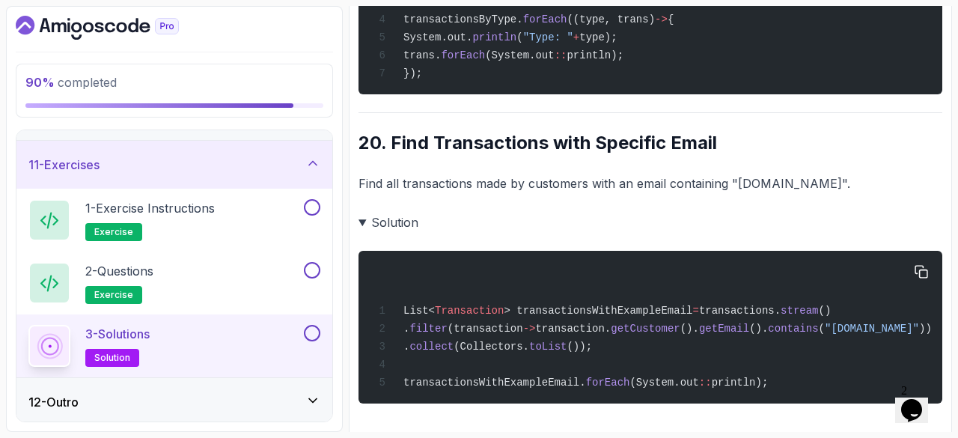
scroll to position [4102, 0]
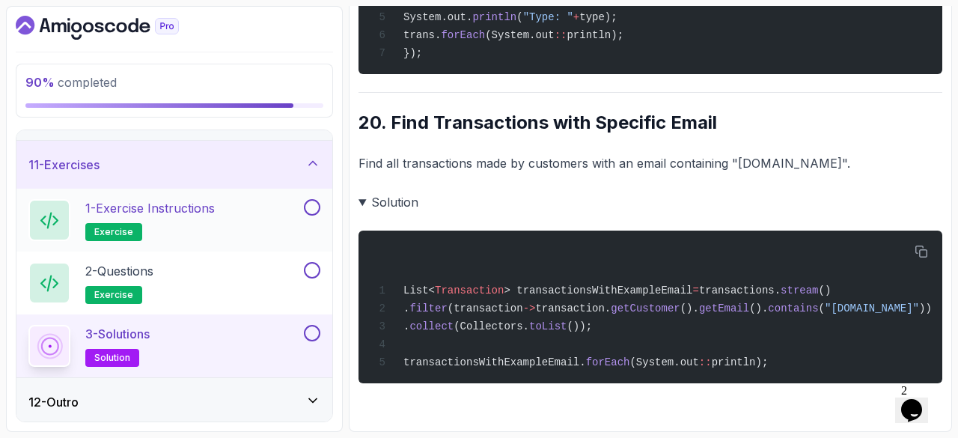
click at [313, 206] on button at bounding box center [312, 207] width 16 height 16
click at [313, 265] on button at bounding box center [312, 270] width 16 height 16
click at [316, 325] on button at bounding box center [312, 333] width 16 height 16
click at [311, 200] on button at bounding box center [312, 207] width 16 height 16
click at [277, 151] on div "11 - Exercises" at bounding box center [174, 165] width 316 height 48
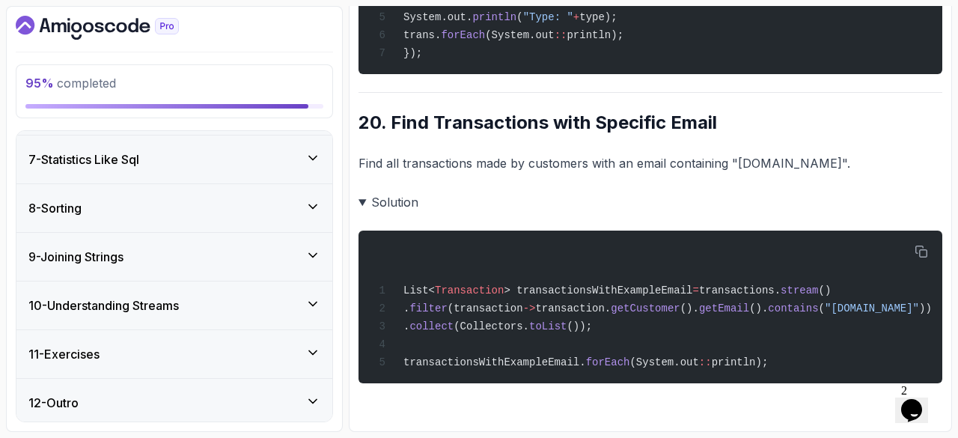
scroll to position [287, 0]
click at [165, 379] on div "12 - Outro" at bounding box center [174, 403] width 316 height 48
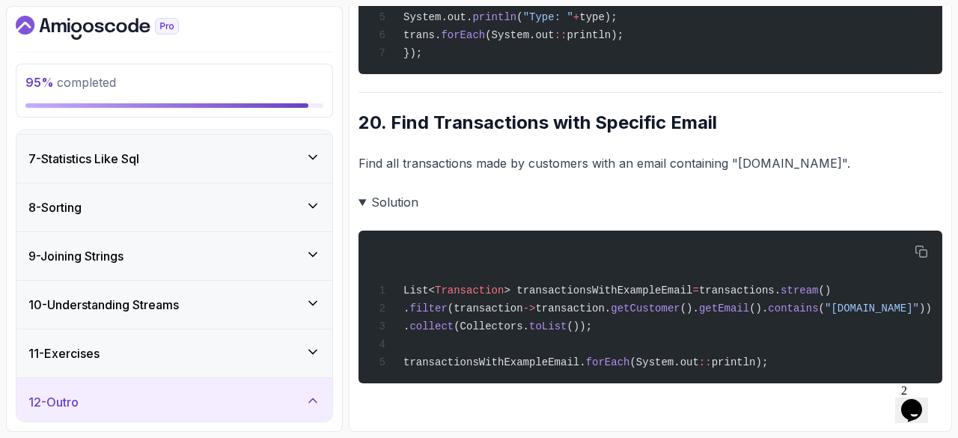
scroll to position [476, 0]
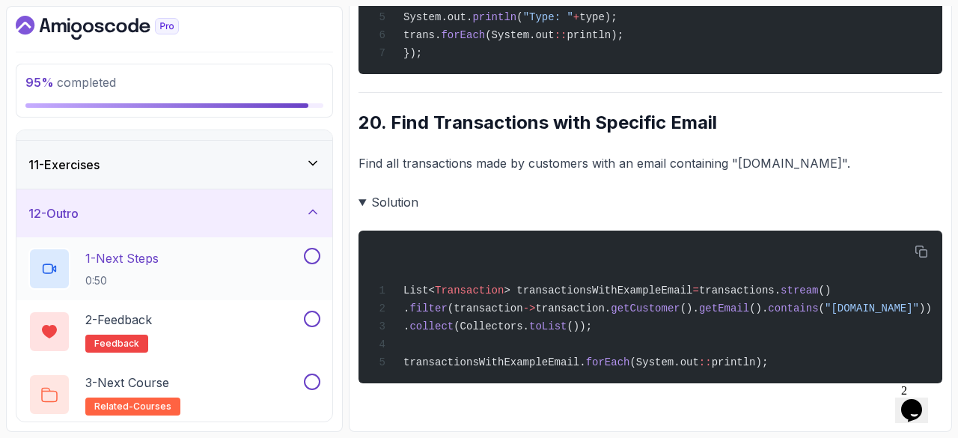
click at [123, 258] on p "1 - Next Steps" at bounding box center [121, 258] width 73 height 18
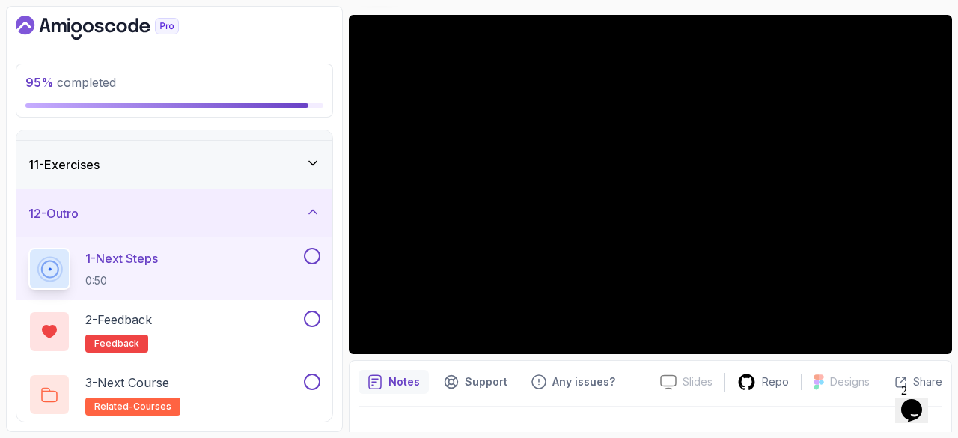
scroll to position [120, 0]
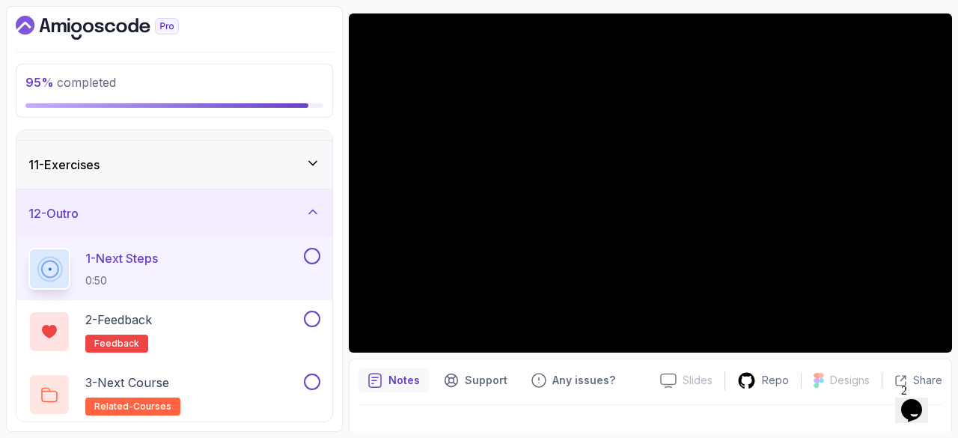
click at [363, 408] on div at bounding box center [651, 426] width 584 height 42
click at [311, 250] on button at bounding box center [312, 256] width 16 height 16
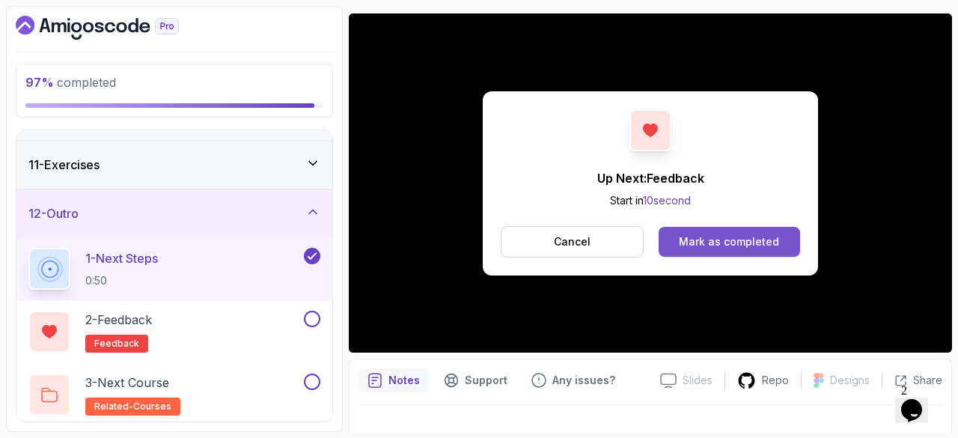
click at [722, 243] on div "Mark as completed" at bounding box center [729, 241] width 100 height 15
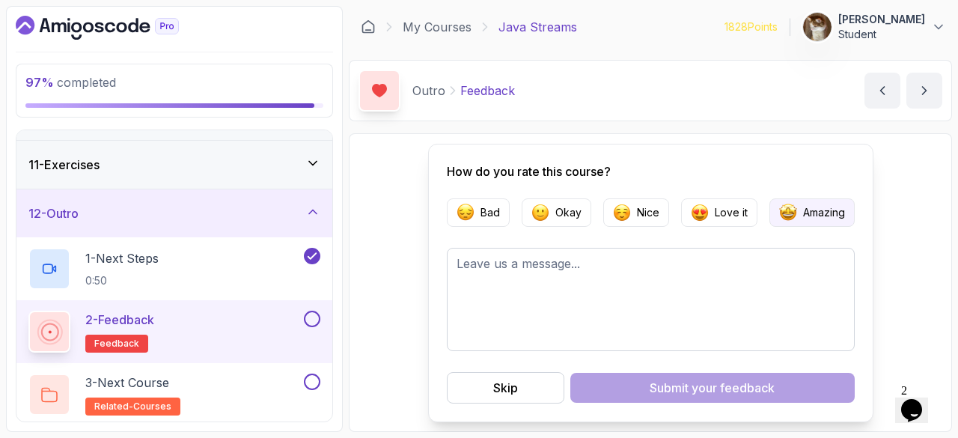
click at [802, 204] on button "Amazing" at bounding box center [811, 212] width 85 height 28
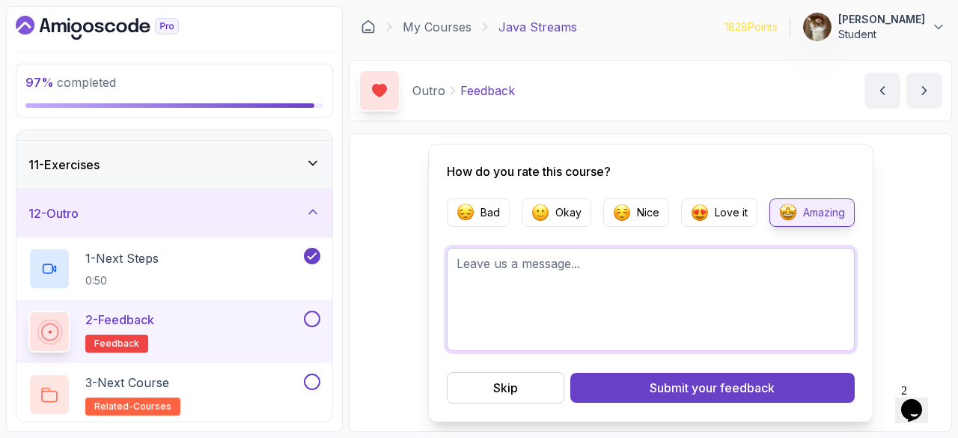
click at [588, 288] on textarea at bounding box center [651, 299] width 408 height 103
type textarea "i"
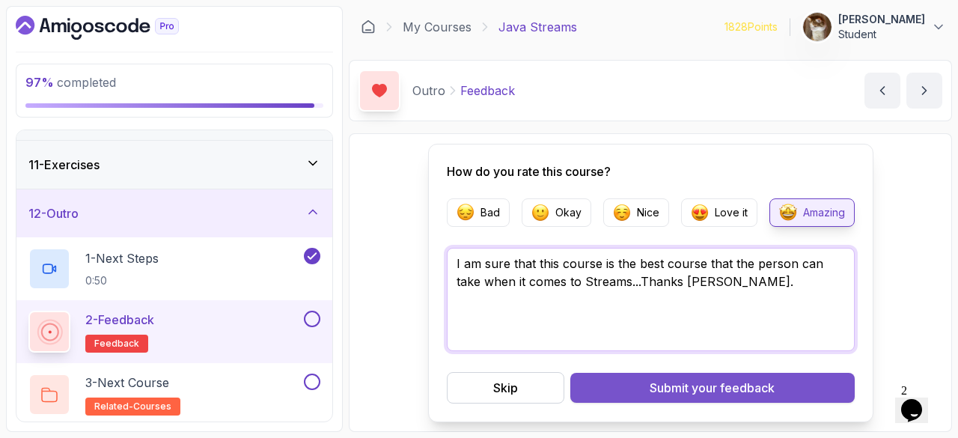
type textarea "I am sure that this course is the best course that the person can take when it …"
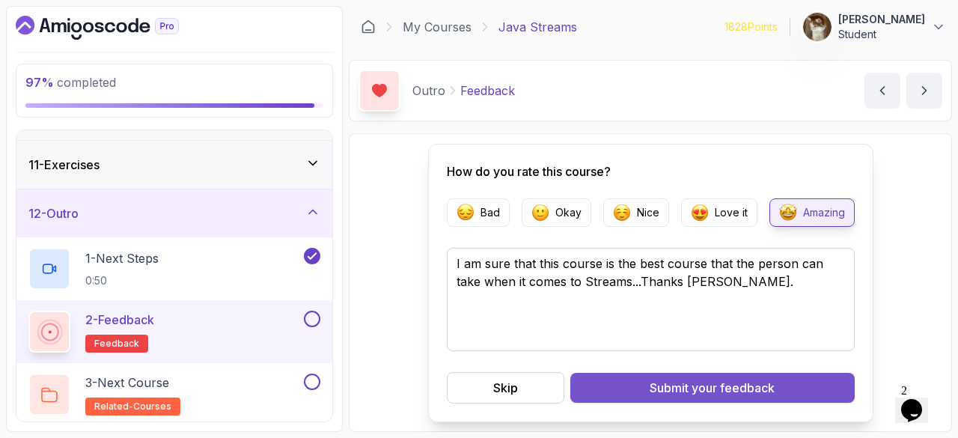
click at [764, 390] on span "your feedback" at bounding box center [733, 388] width 83 height 18
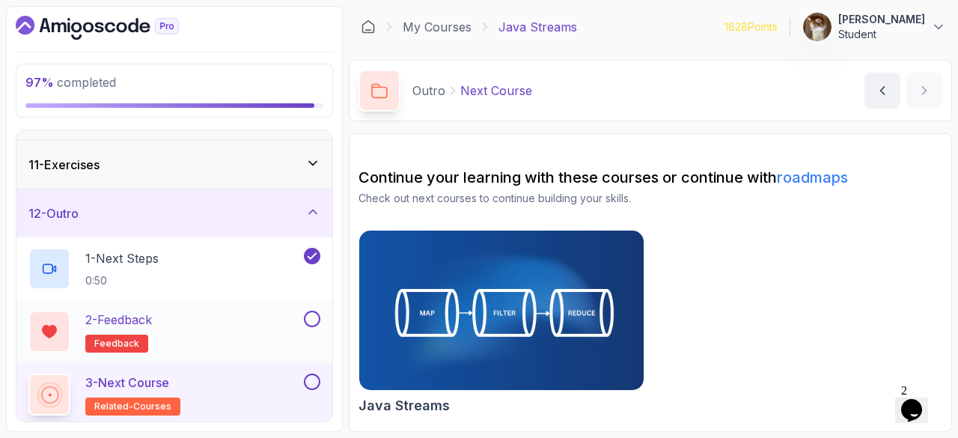
click at [310, 322] on button at bounding box center [312, 319] width 16 height 16
click at [314, 376] on button at bounding box center [312, 381] width 16 height 16
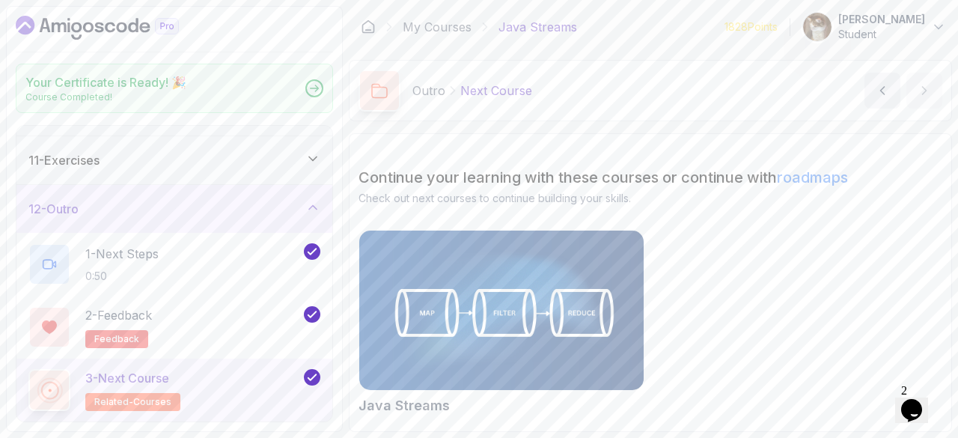
scroll to position [472, 0]
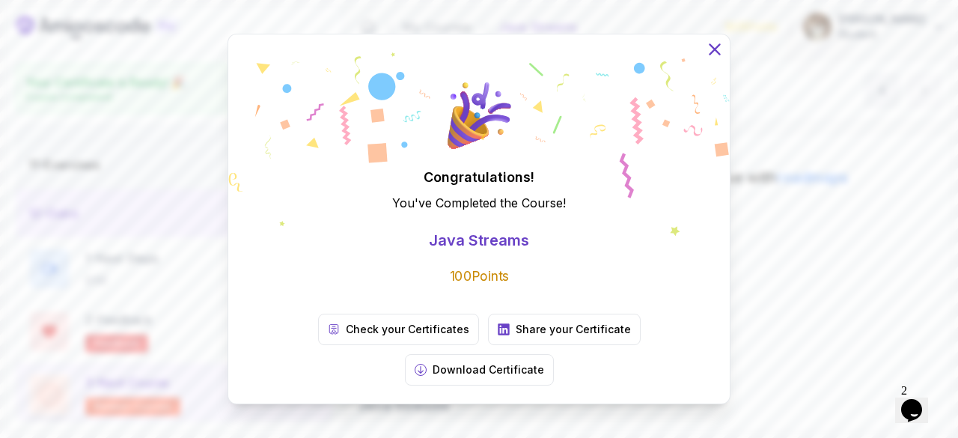
click at [710, 59] on icon at bounding box center [714, 49] width 19 height 19
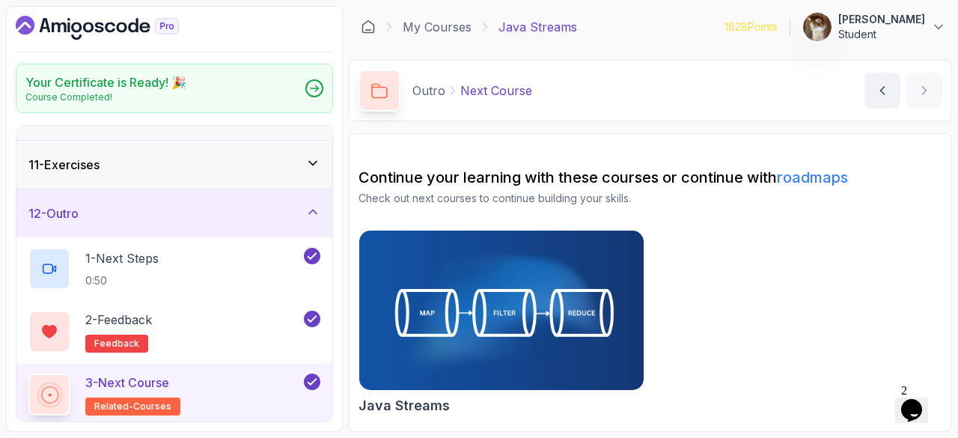
click at [88, 27] on icon "Dashboard" at bounding box center [97, 28] width 163 height 24
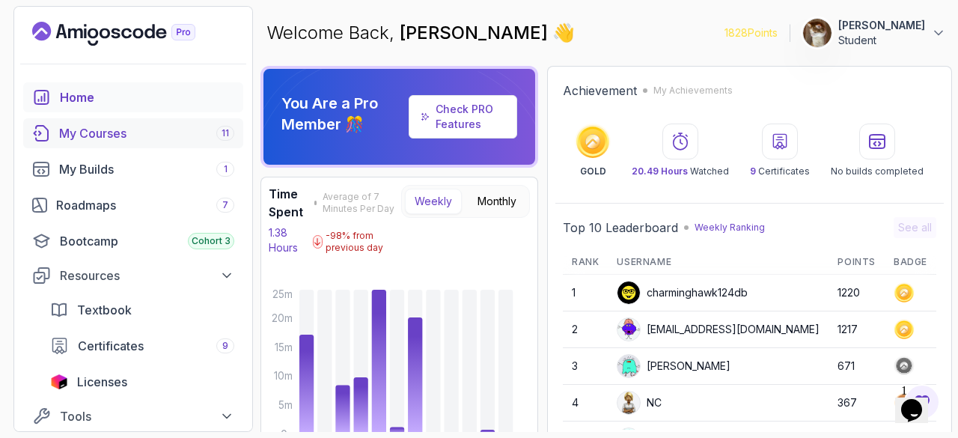
click at [180, 131] on div "My Courses 11" at bounding box center [146, 133] width 175 height 18
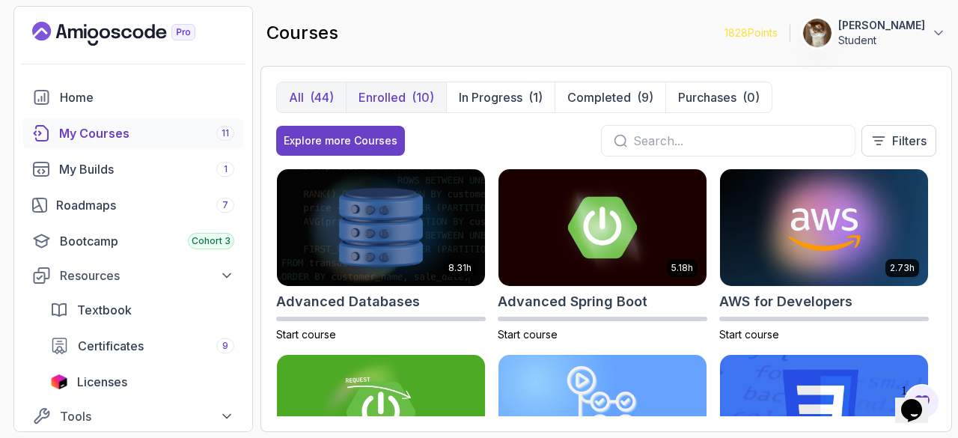
click at [404, 94] on p "Enrolled" at bounding box center [382, 97] width 47 height 18
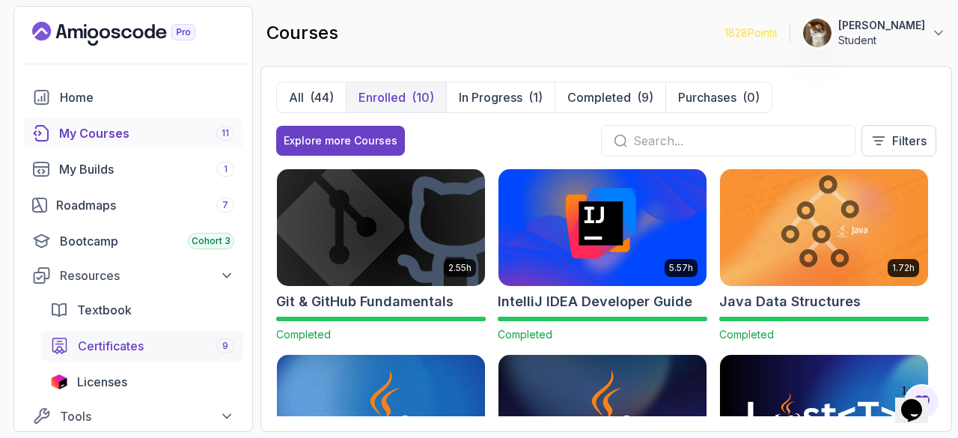
click at [165, 331] on link "Certificates 9" at bounding box center [142, 346] width 202 height 30
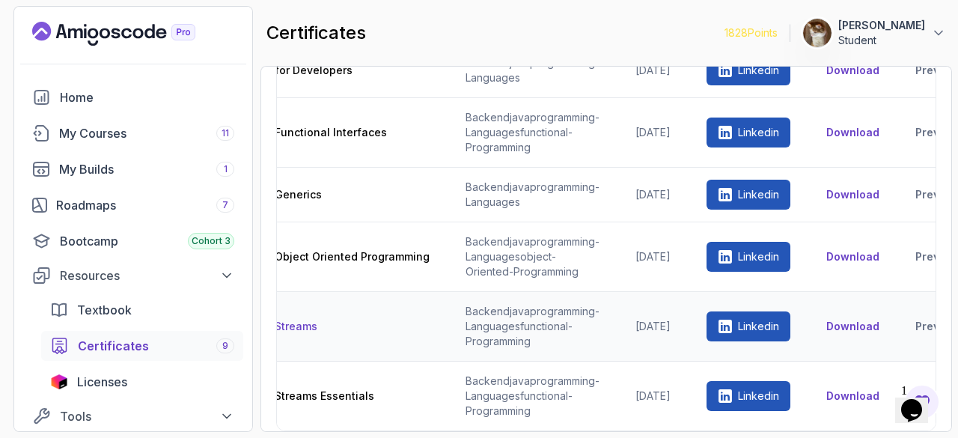
scroll to position [0, 102]
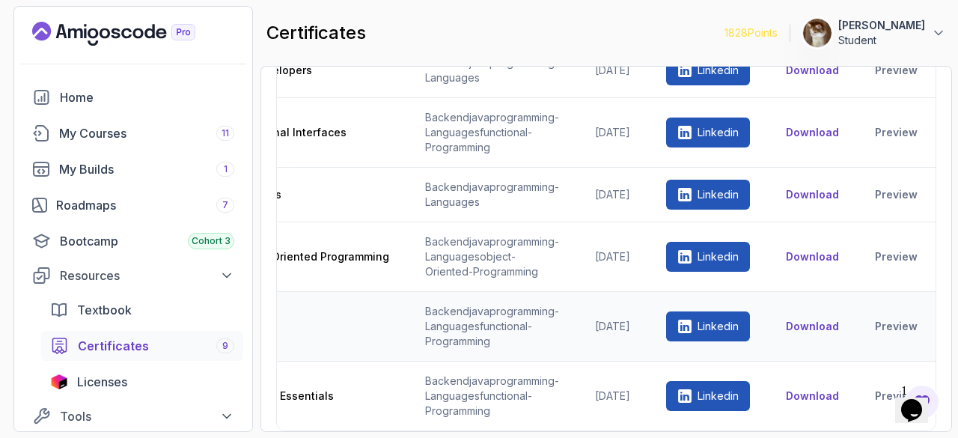
click at [810, 319] on button "Download" at bounding box center [812, 326] width 53 height 15
click at [141, 134] on div "My Courses 11" at bounding box center [146, 133] width 175 height 18
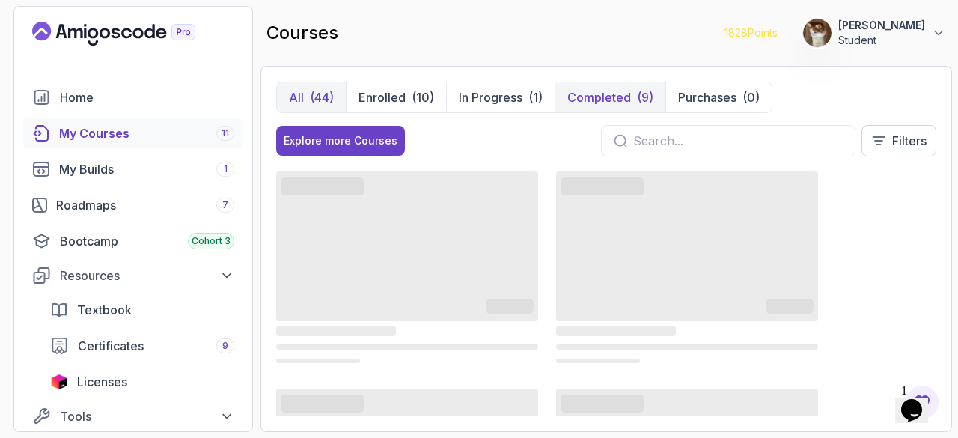
click at [637, 95] on div "(9)" at bounding box center [645, 97] width 16 height 18
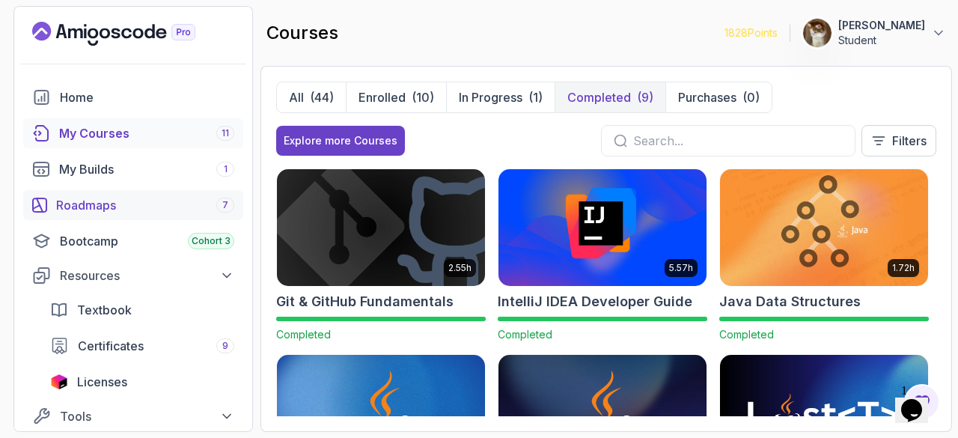
click at [124, 214] on link "Roadmaps 7" at bounding box center [133, 205] width 220 height 30
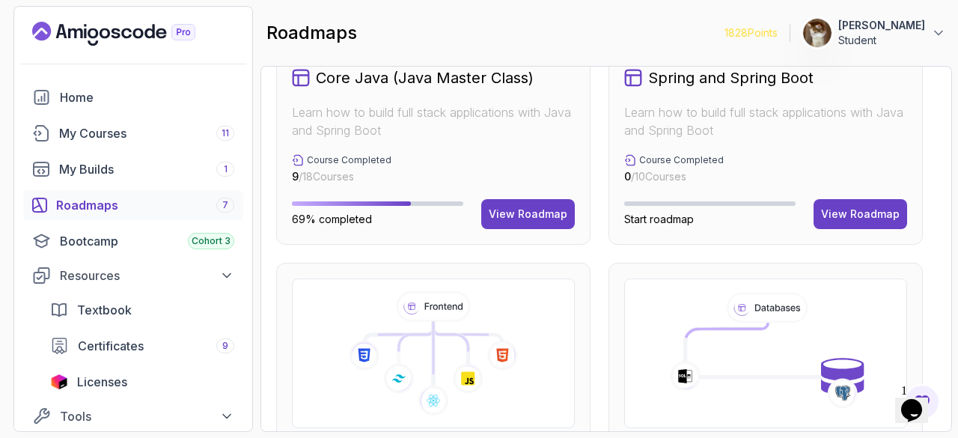
scroll to position [579, 0]
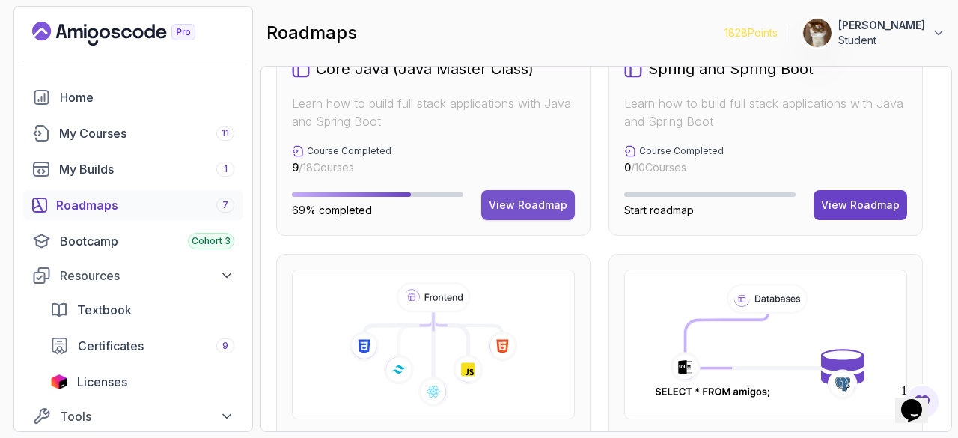
click at [538, 210] on div "View Roadmap" at bounding box center [528, 205] width 79 height 15
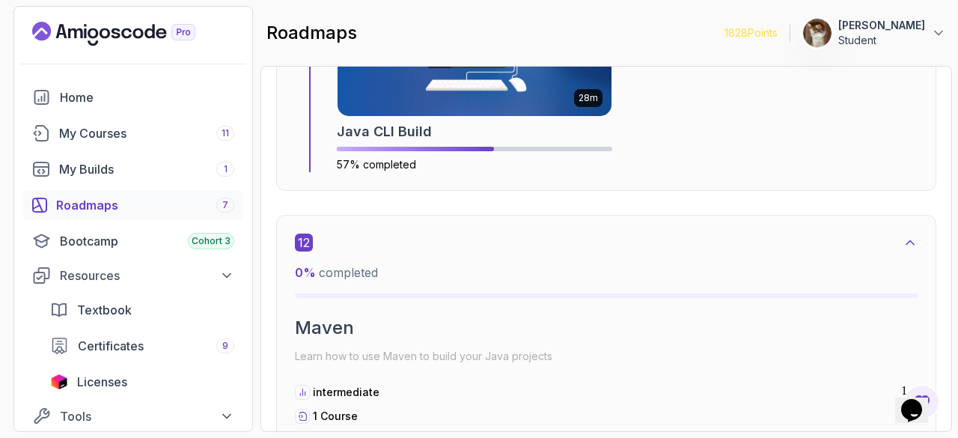
scroll to position [6704, 0]
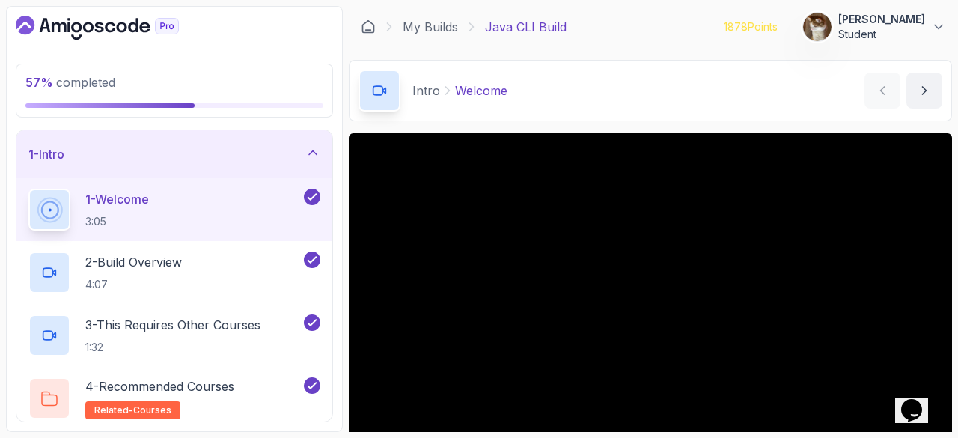
click at [198, 170] on div "1 - Intro" at bounding box center [174, 154] width 316 height 48
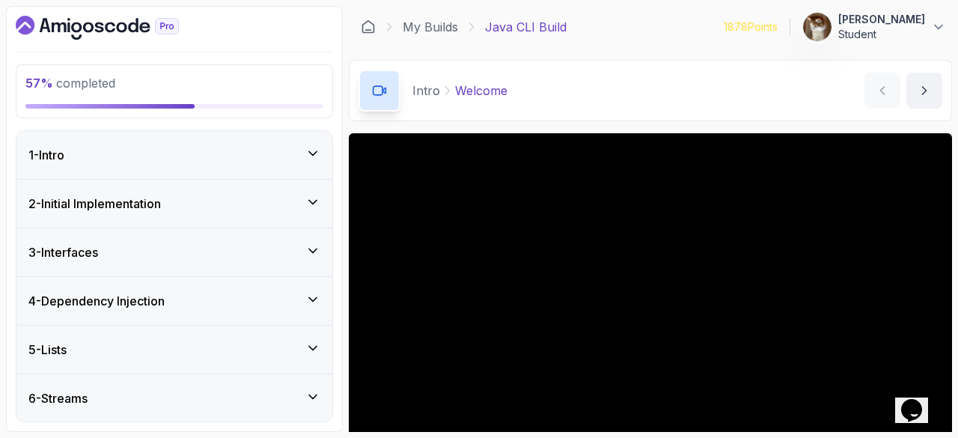
scroll to position [138, 0]
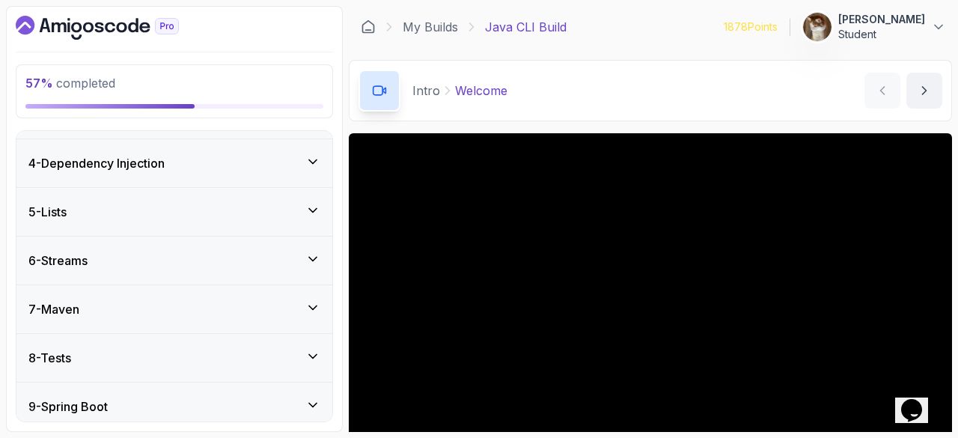
click at [166, 257] on div "6 - Streams" at bounding box center [174, 260] width 292 height 18
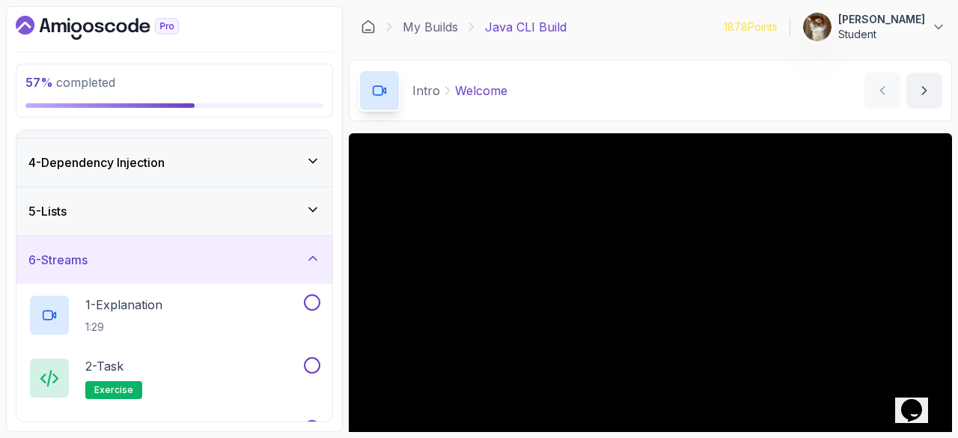
click at [146, 211] on div "5 - Lists" at bounding box center [174, 211] width 292 height 18
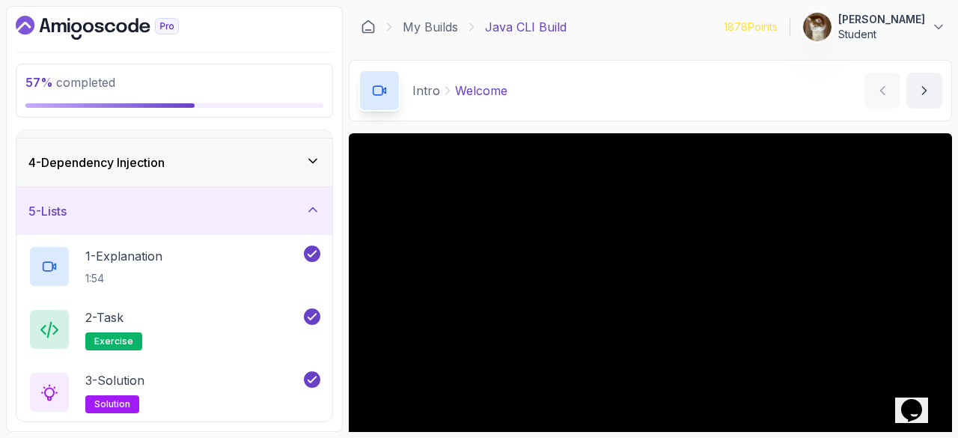
click at [148, 212] on div "5 - Lists" at bounding box center [174, 211] width 292 height 18
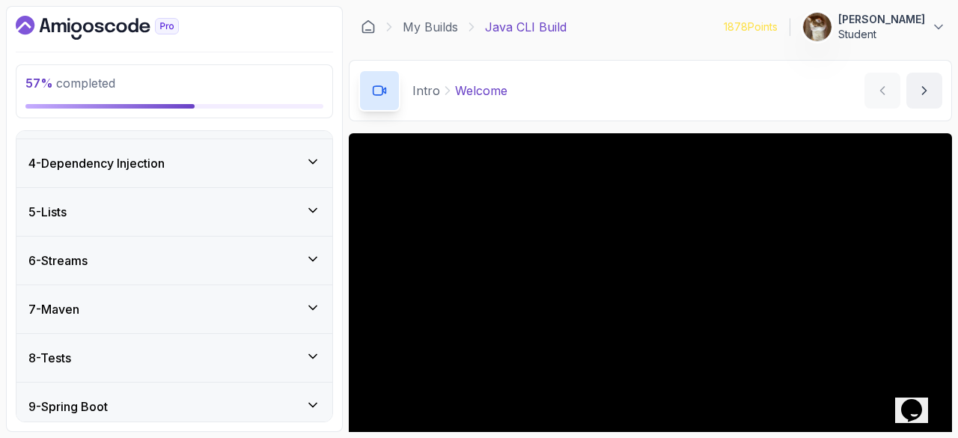
click at [171, 263] on div "6 - Streams" at bounding box center [174, 260] width 292 height 18
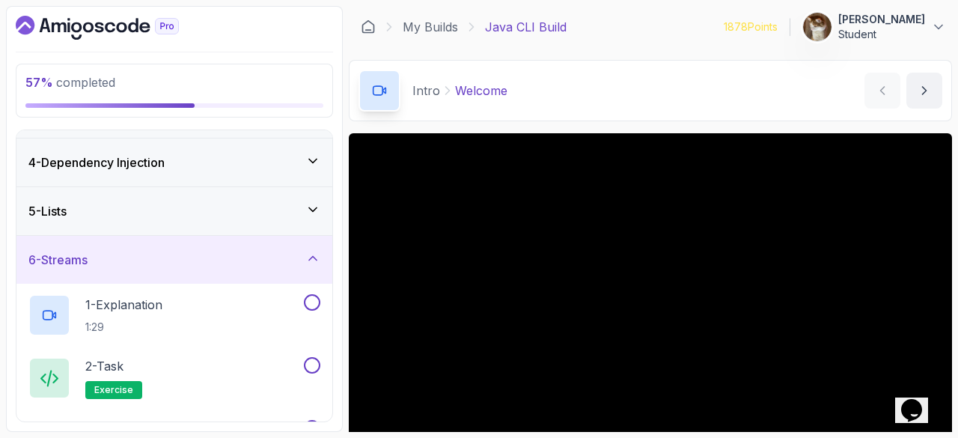
click at [179, 278] on div "6 - Streams" at bounding box center [174, 260] width 316 height 48
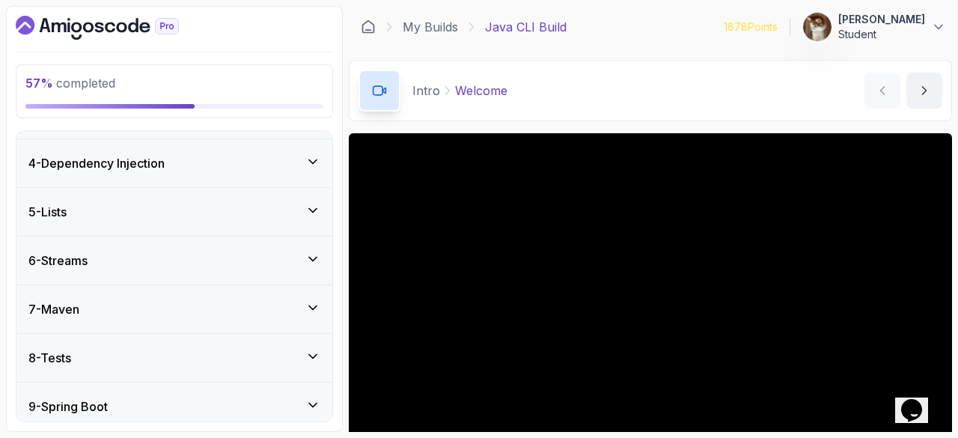
scroll to position [191, 0]
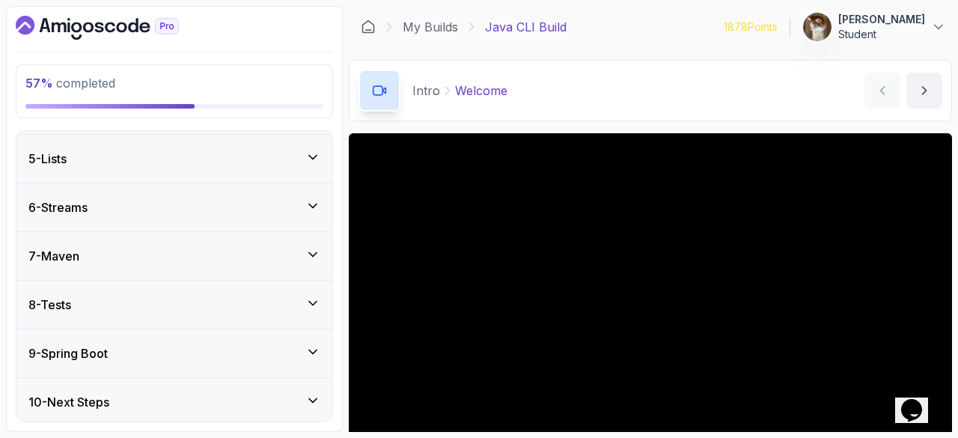
click at [192, 352] on div "9 - Spring Boot" at bounding box center [174, 353] width 292 height 18
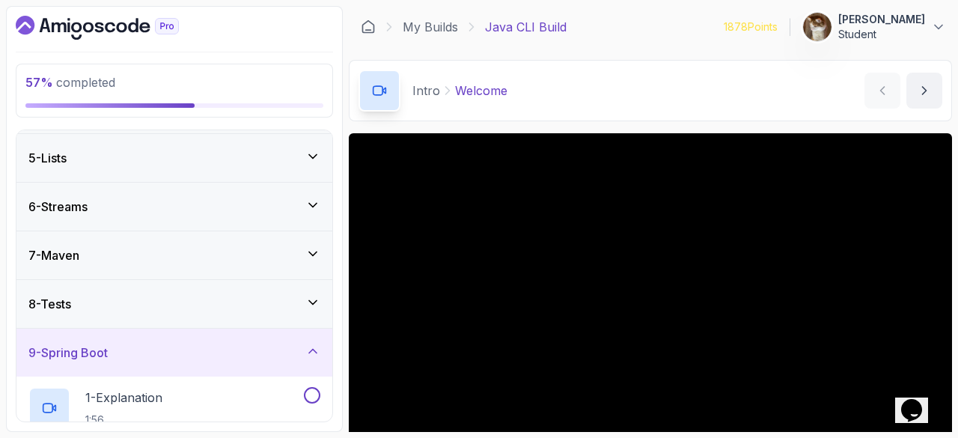
click at [192, 352] on div "9 - Spring Boot" at bounding box center [174, 353] width 292 height 18
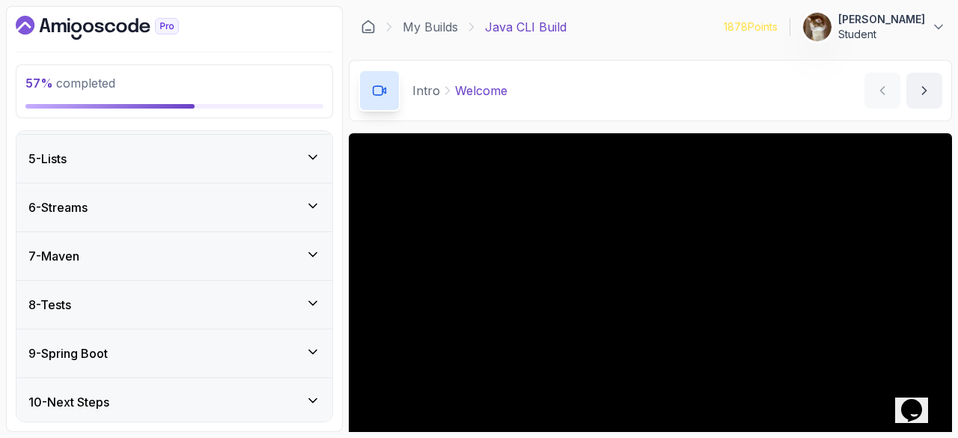
click at [153, 247] on div "7 - Maven" at bounding box center [174, 256] width 292 height 18
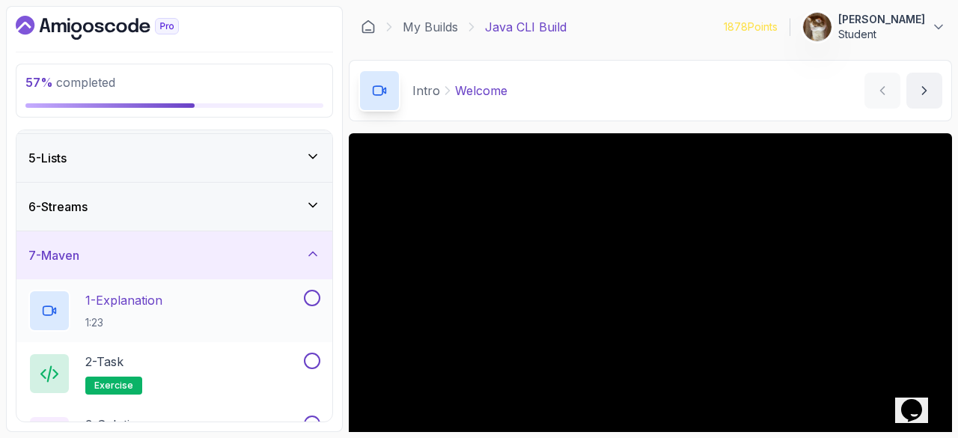
click at [152, 301] on p "1 - Explanation" at bounding box center [123, 300] width 77 height 18
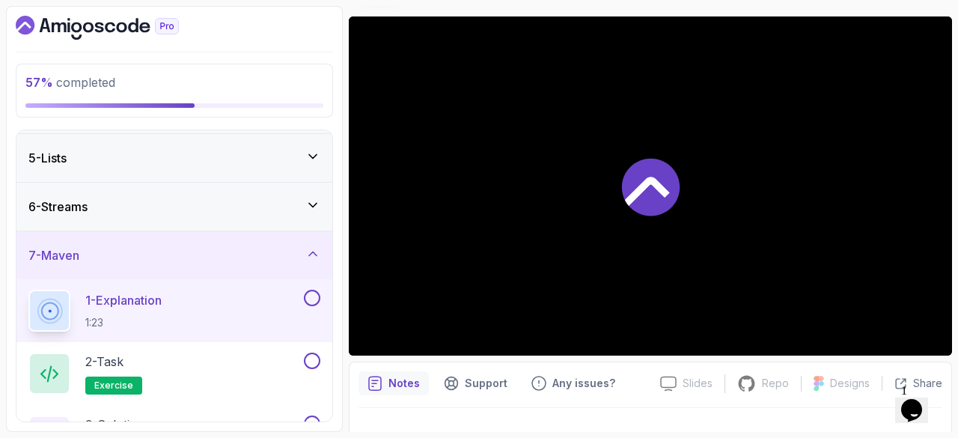
scroll to position [144, 0]
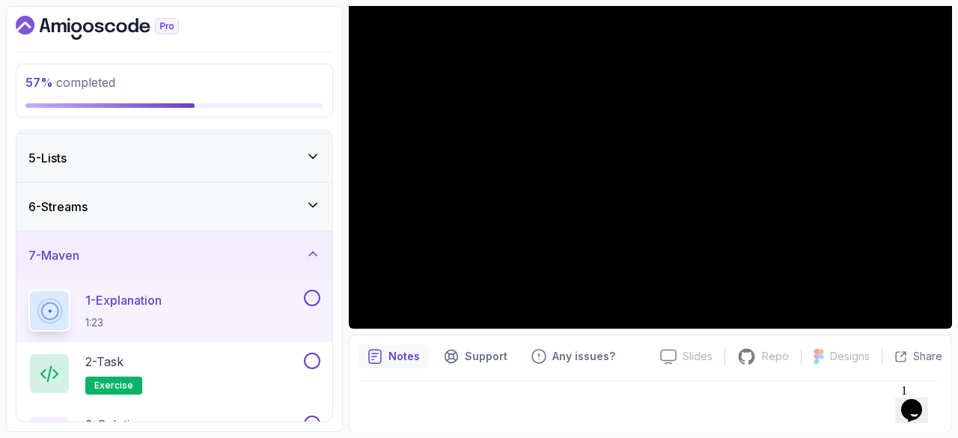
click at [179, 269] on div "7 - Maven" at bounding box center [174, 255] width 316 height 48
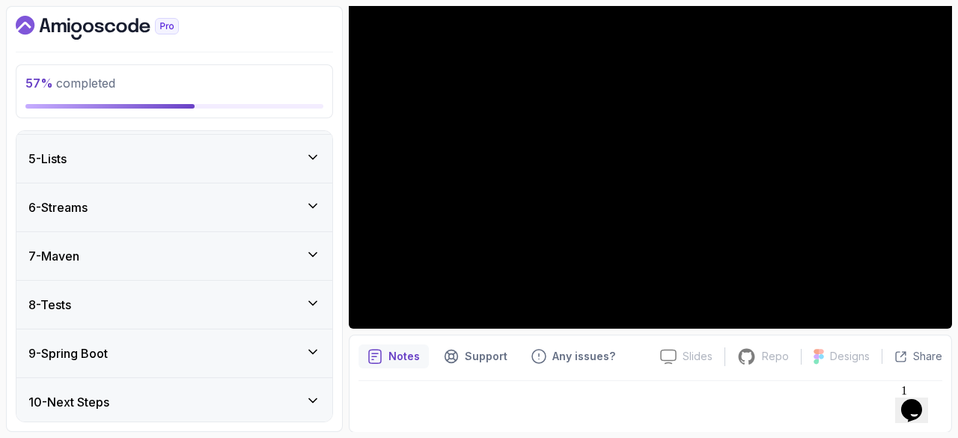
click at [179, 269] on div "7 - Maven" at bounding box center [174, 256] width 316 height 48
